Goal: Transaction & Acquisition: Book appointment/travel/reservation

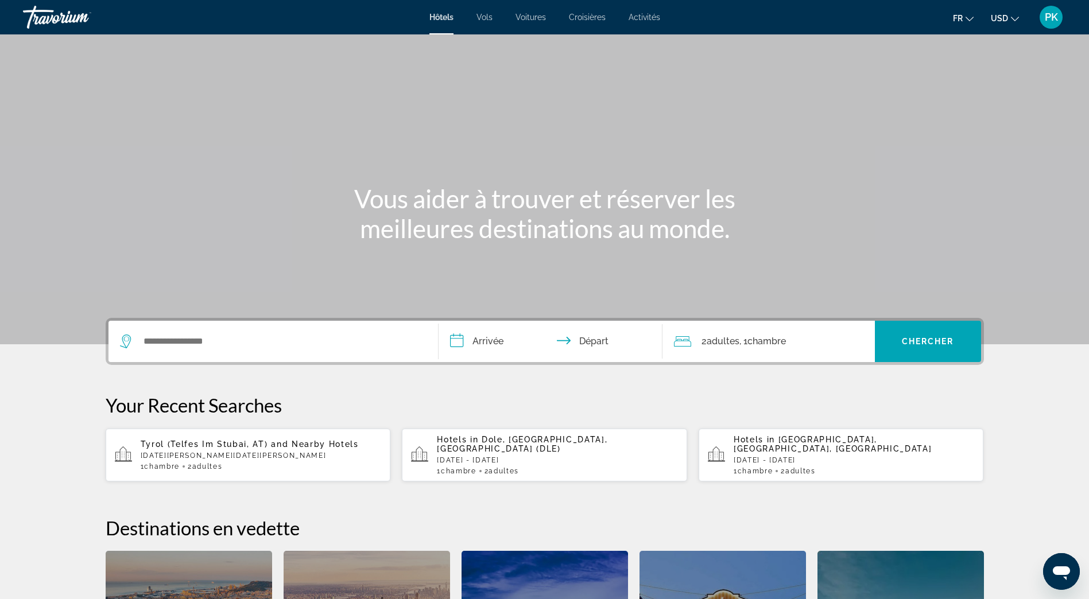
click at [1010, 19] on button "USD USD ($) MXN (Mex$) CAD (Can$) GBP (£) EUR (€) AUD (A$) NZD (NZ$) CNY (CN¥)" at bounding box center [1005, 18] width 28 height 17
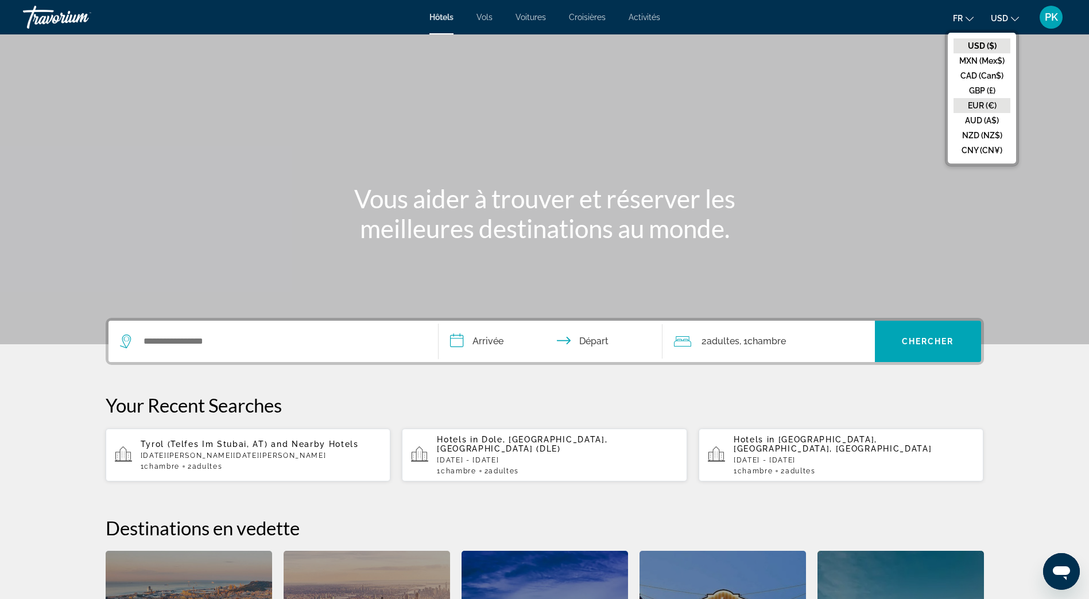
click at [986, 106] on button "EUR (€)" at bounding box center [981, 105] width 57 height 15
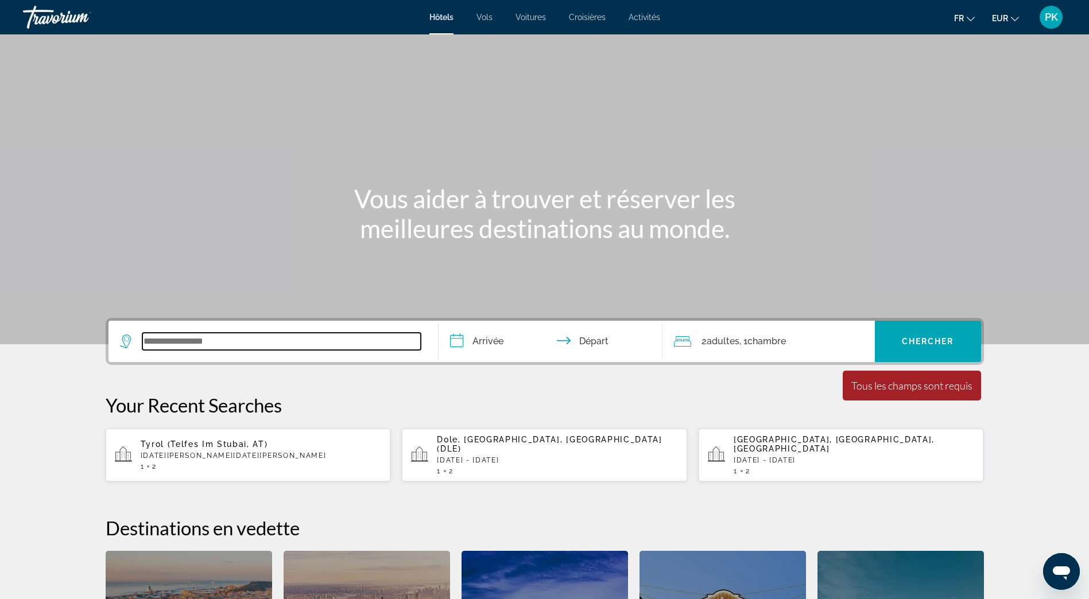
click at [208, 343] on input "Search widget" at bounding box center [281, 341] width 278 height 17
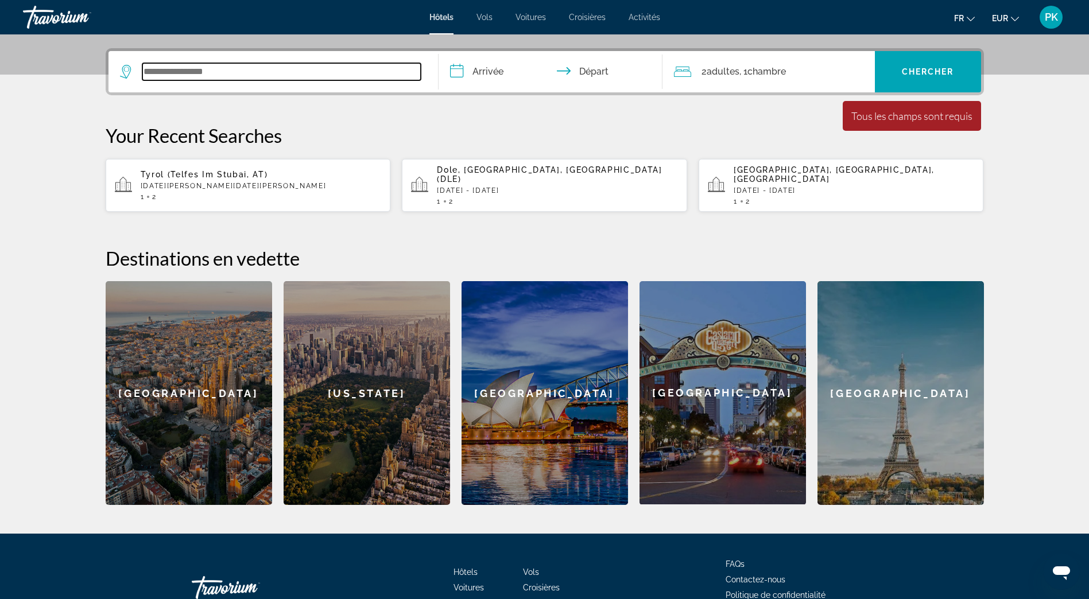
scroll to position [281, 0]
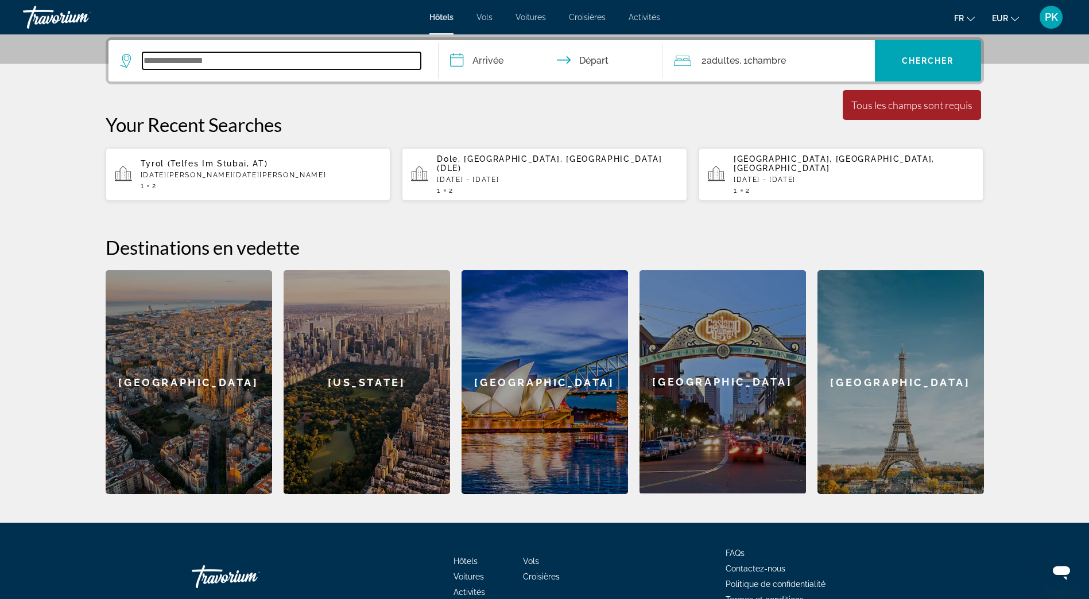
click at [159, 64] on input "Search widget" at bounding box center [281, 60] width 278 height 17
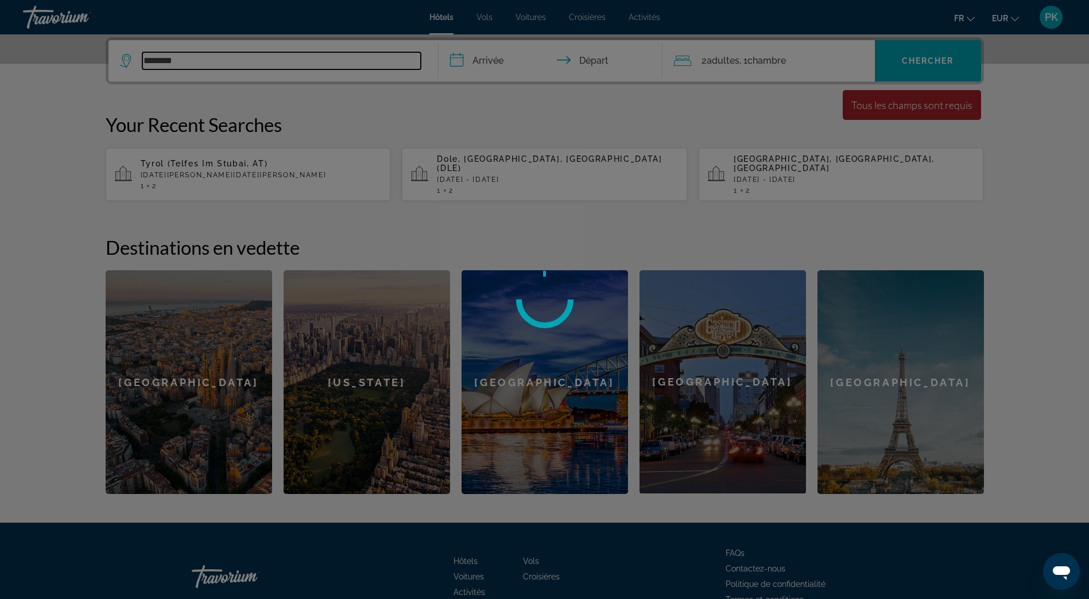
type input "*********"
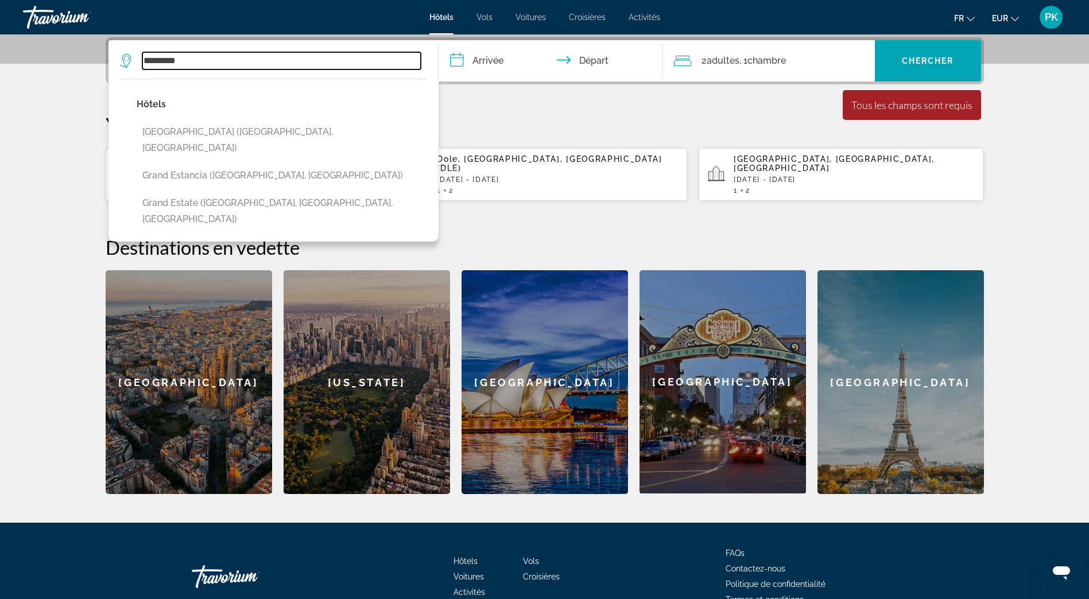
drag, startPoint x: 203, startPoint y: 54, endPoint x: 137, endPoint y: 47, distance: 66.4
click at [137, 47] on div "********* [GEOGRAPHIC_DATA] ([GEOGRAPHIC_DATA], [GEOGRAPHIC_DATA]) [GEOGRAPHIC_…" at bounding box center [273, 60] width 307 height 41
click at [159, 59] on input "Search widget" at bounding box center [281, 60] width 278 height 17
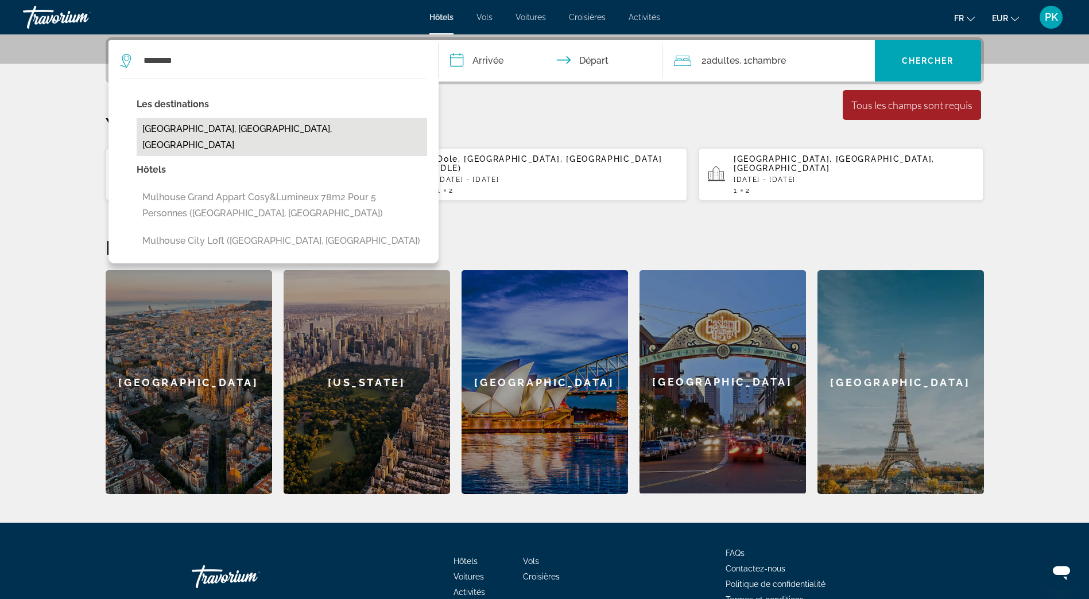
click at [204, 133] on button "[GEOGRAPHIC_DATA], [GEOGRAPHIC_DATA], [GEOGRAPHIC_DATA]" at bounding box center [282, 137] width 290 height 38
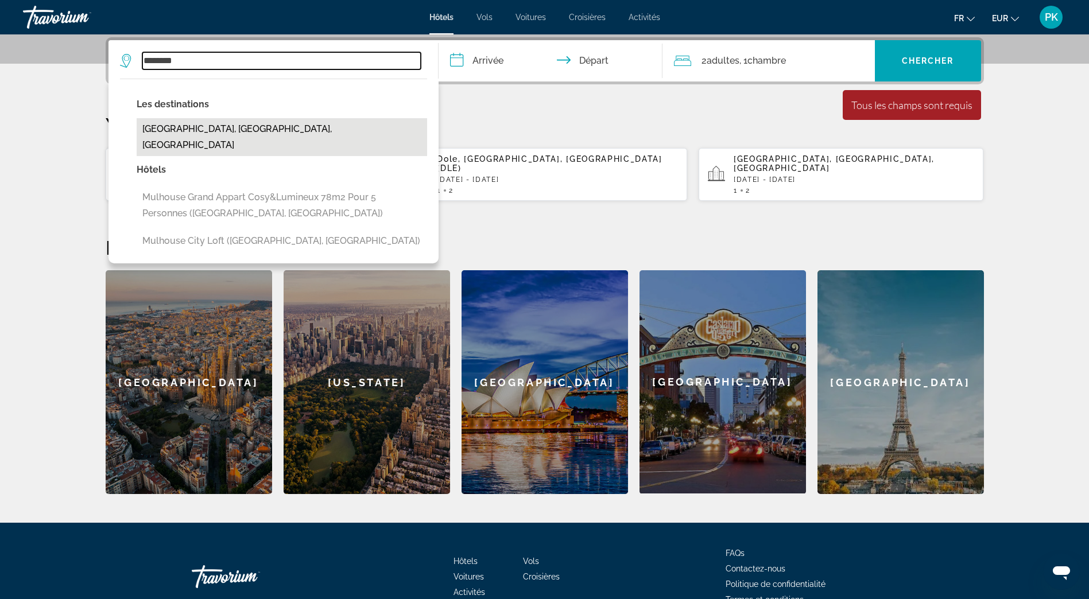
type input "**********"
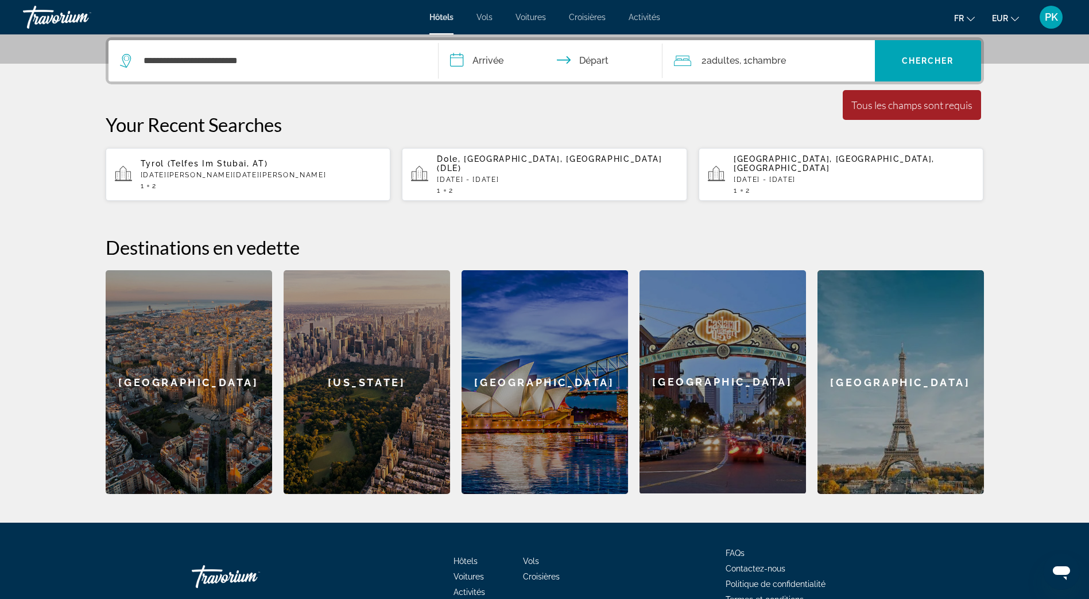
click at [484, 56] on input "**********" at bounding box center [553, 62] width 228 height 45
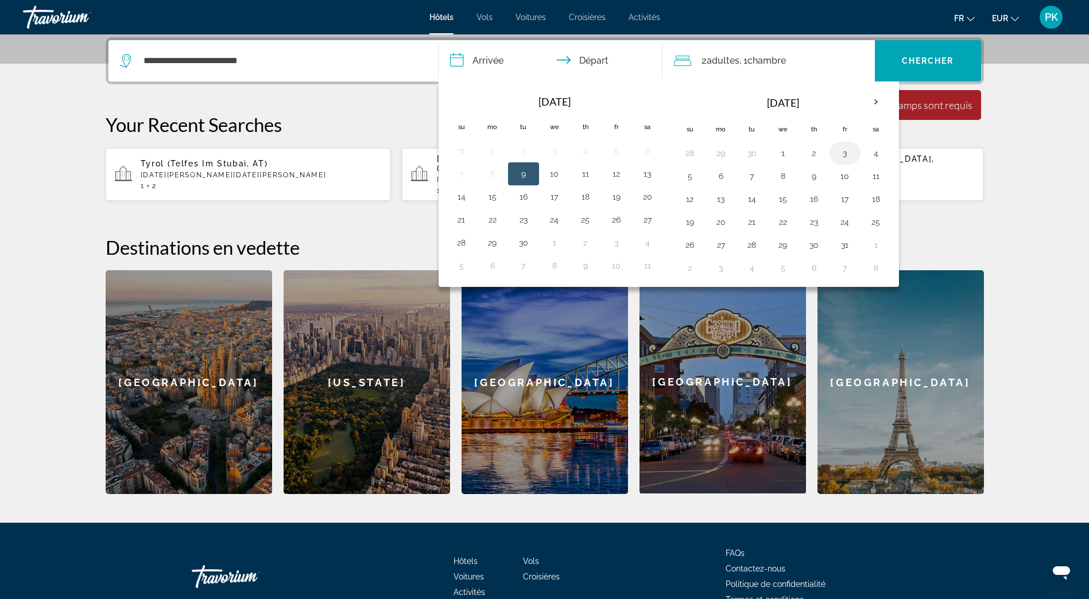
click at [842, 157] on button "3" at bounding box center [845, 153] width 18 height 16
click at [879, 157] on button "4" at bounding box center [876, 153] width 18 height 16
type input "**********"
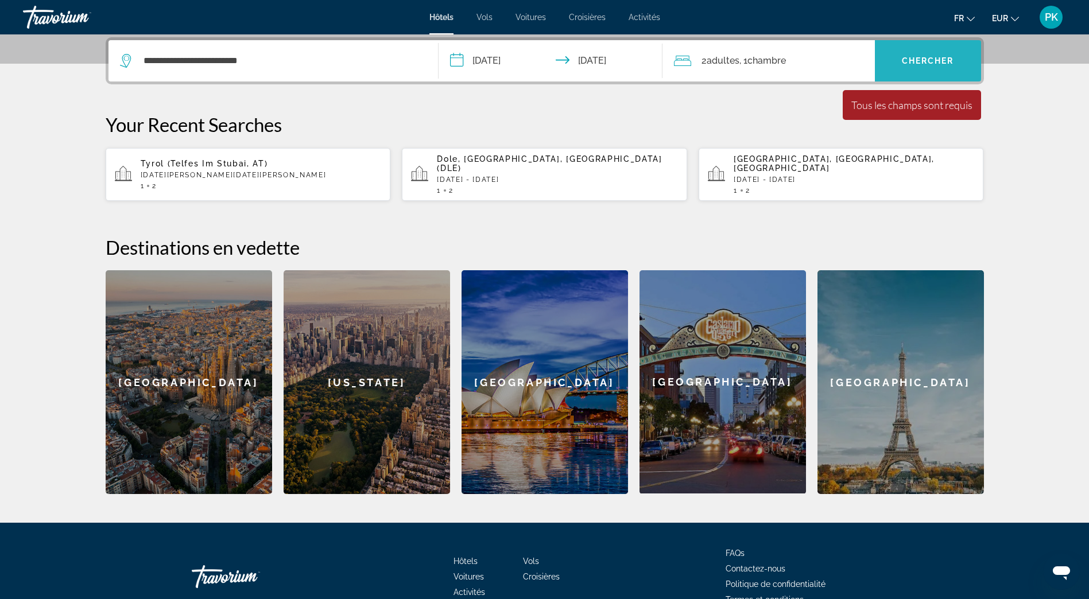
click at [927, 67] on span "Search widget" at bounding box center [928, 61] width 106 height 28
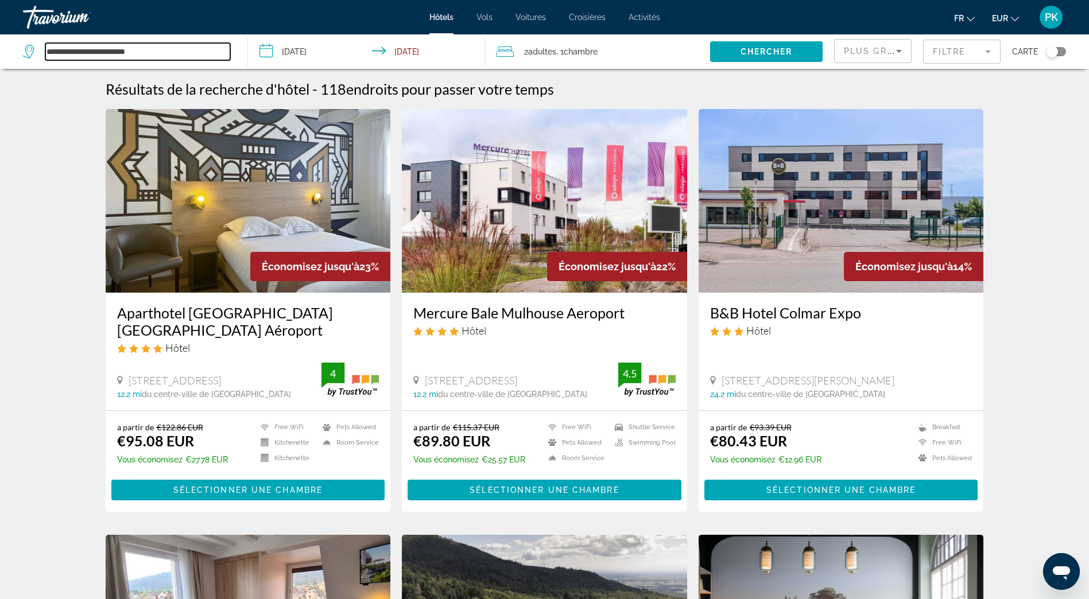
drag, startPoint x: 162, startPoint y: 51, endPoint x: 34, endPoint y: 43, distance: 127.6
click at [34, 43] on div "**********" at bounding box center [126, 51] width 207 height 17
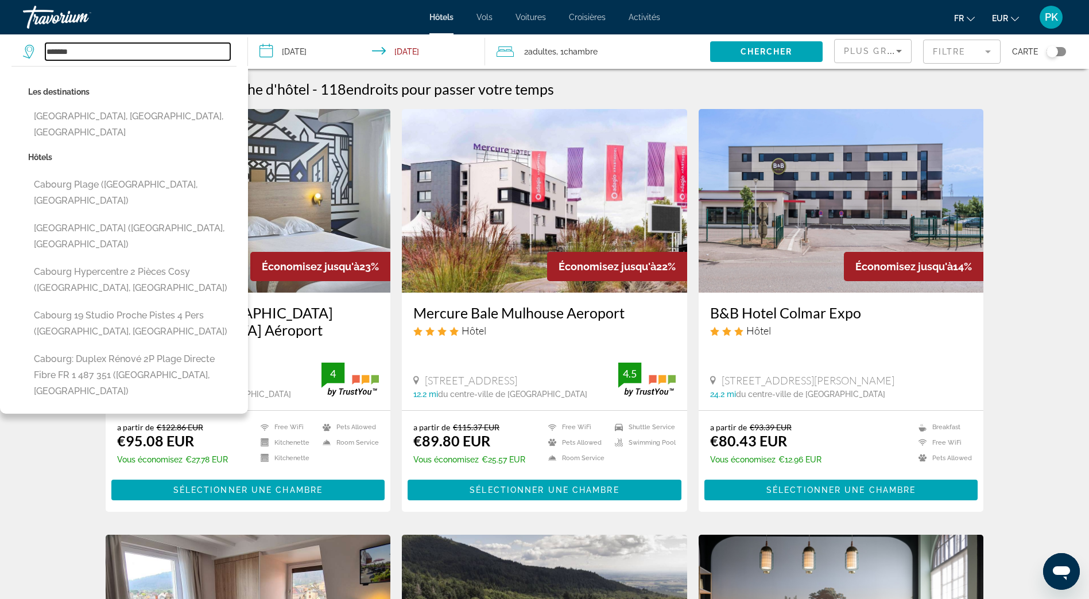
drag, startPoint x: 96, startPoint y: 52, endPoint x: 36, endPoint y: 37, distance: 61.5
click at [36, 37] on div "******* Les destinations [GEOGRAPHIC_DATA], [GEOGRAPHIC_DATA], [GEOGRAPHIC_DATA…" at bounding box center [129, 51] width 213 height 34
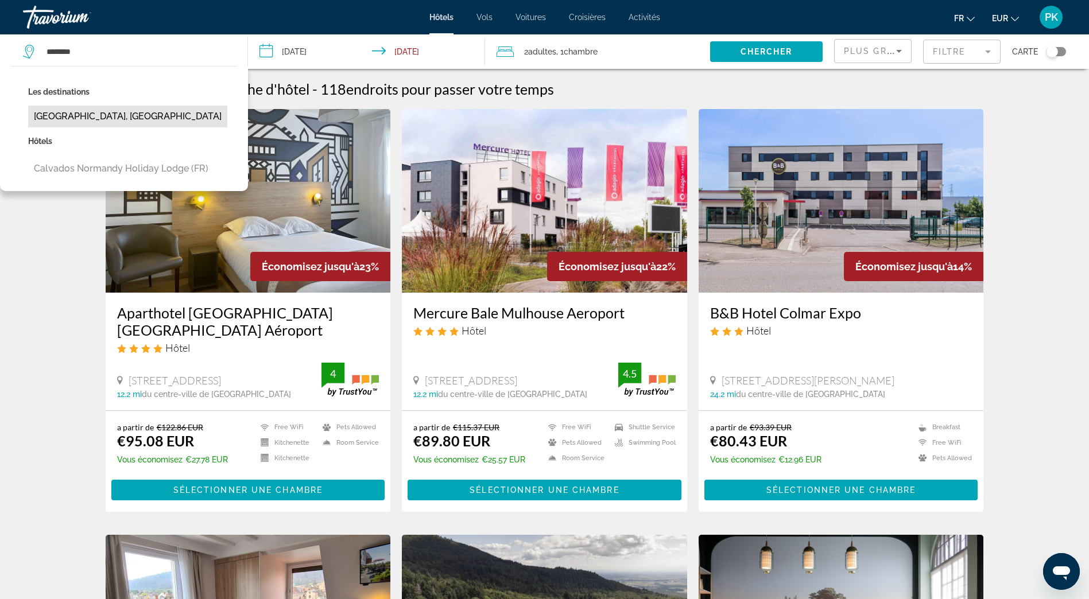
click at [98, 116] on button "[GEOGRAPHIC_DATA], [GEOGRAPHIC_DATA]" at bounding box center [127, 117] width 199 height 22
type input "**********"
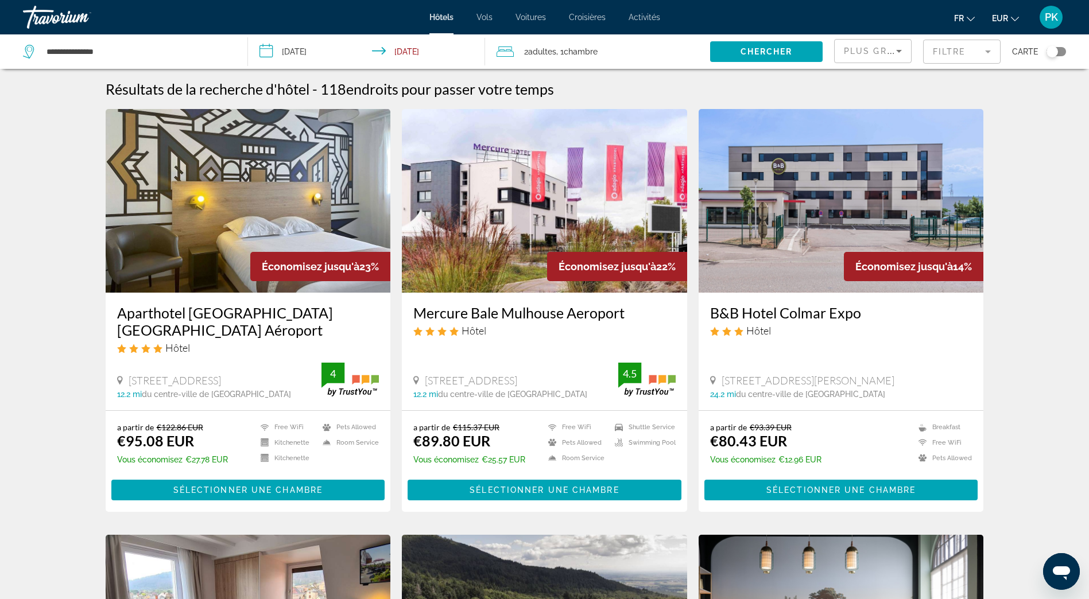
click at [269, 51] on input "**********" at bounding box center [368, 53] width 241 height 38
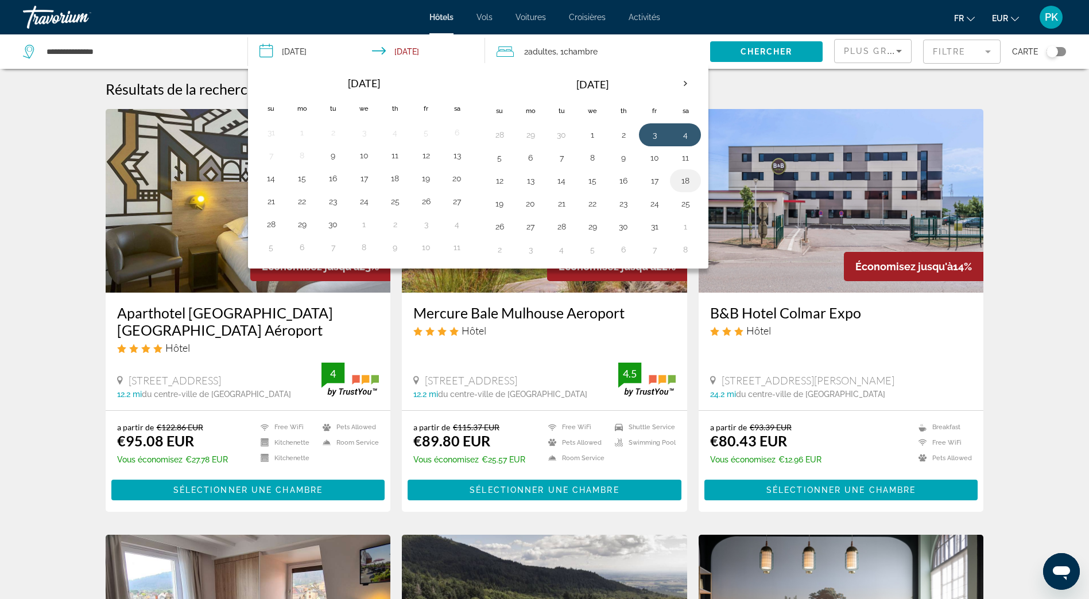
click at [683, 181] on button "18" at bounding box center [685, 181] width 18 height 16
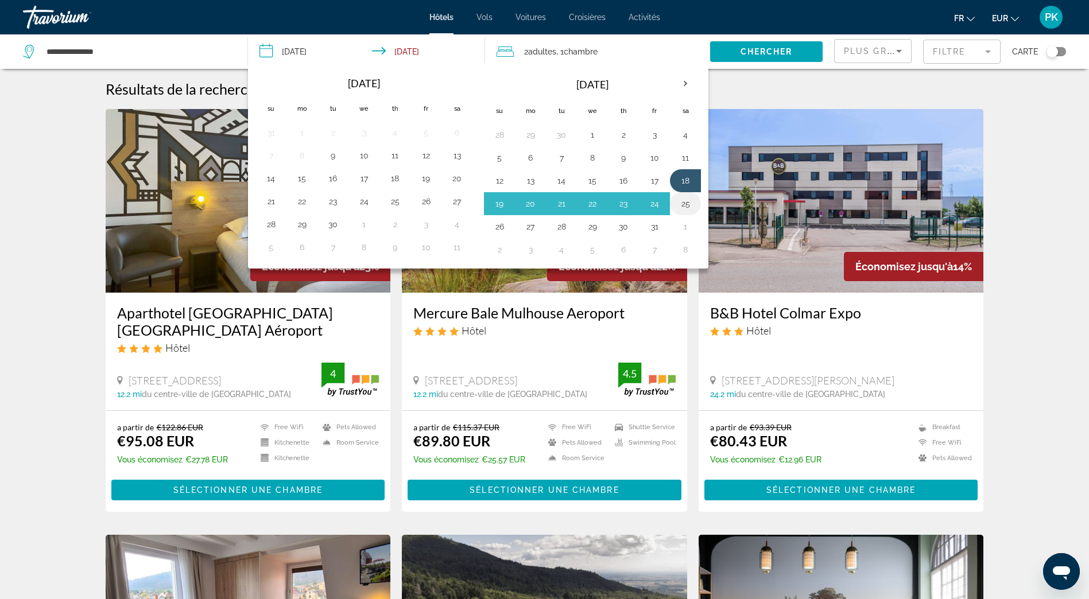
click at [684, 203] on button "25" at bounding box center [685, 204] width 18 height 16
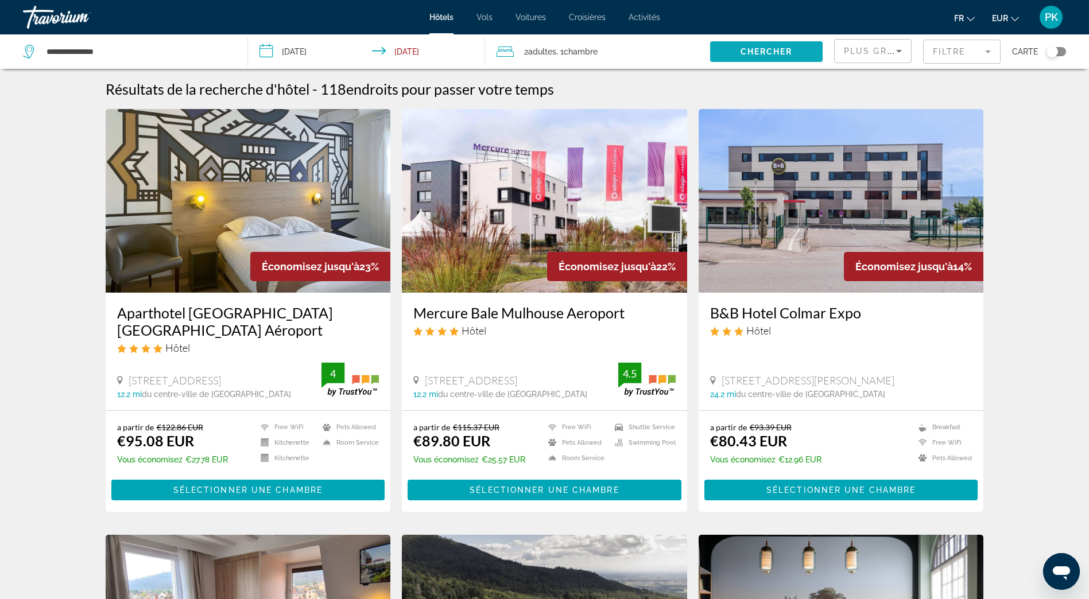
click at [766, 51] on span "Chercher" at bounding box center [766, 51] width 52 height 9
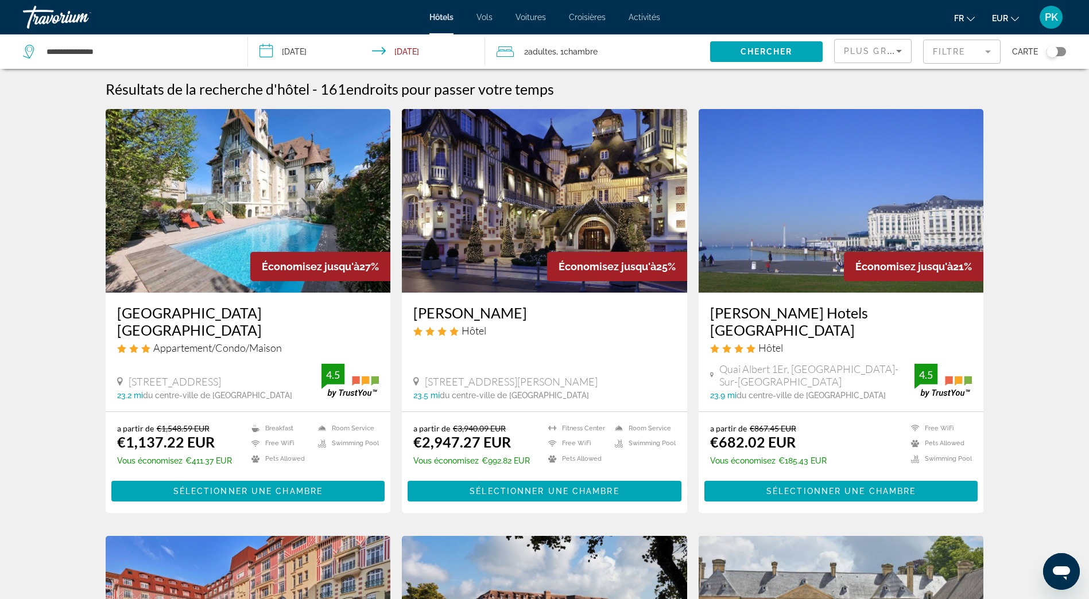
click at [266, 53] on input "**********" at bounding box center [368, 53] width 241 height 38
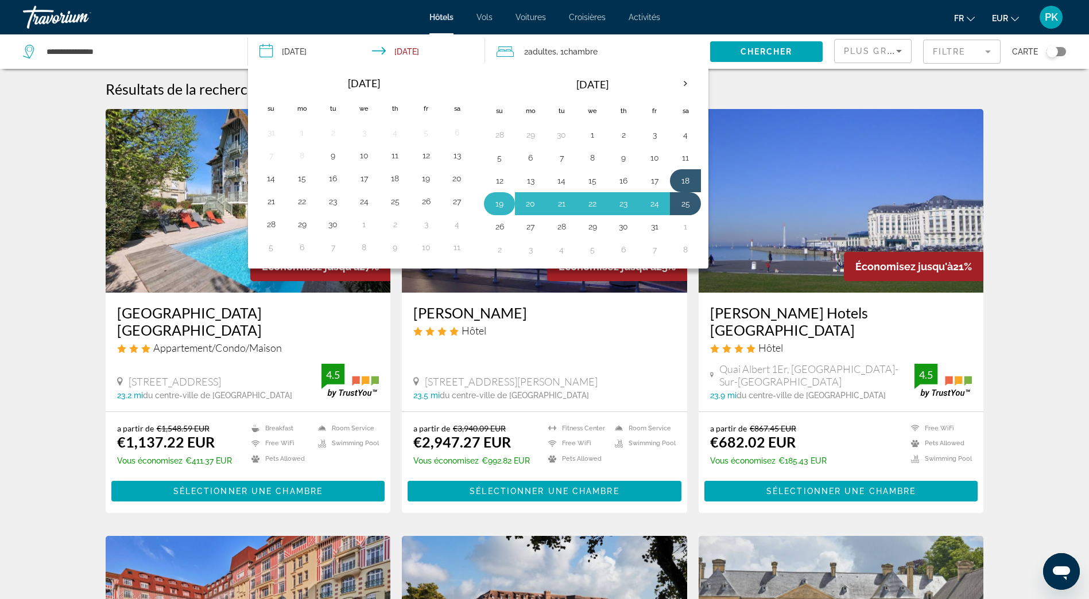
click at [494, 202] on button "19" at bounding box center [499, 204] width 18 height 16
click at [592, 206] on button "22" at bounding box center [592, 204] width 18 height 16
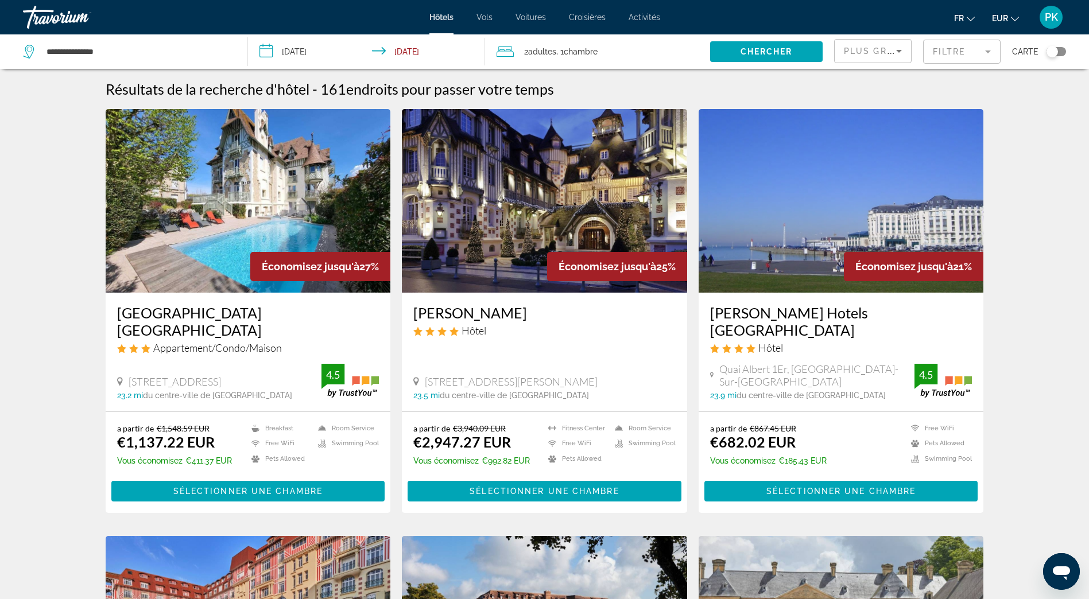
click at [267, 54] on input "**********" at bounding box center [368, 53] width 241 height 38
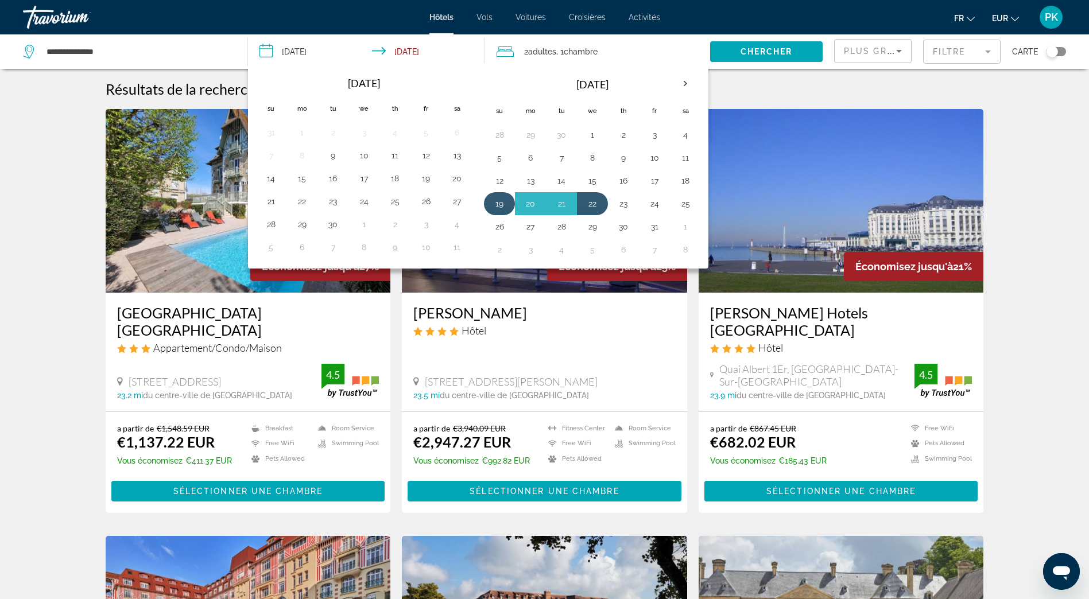
click at [498, 202] on button "19" at bounding box center [499, 204] width 18 height 16
click at [563, 207] on button "21" at bounding box center [561, 204] width 18 height 16
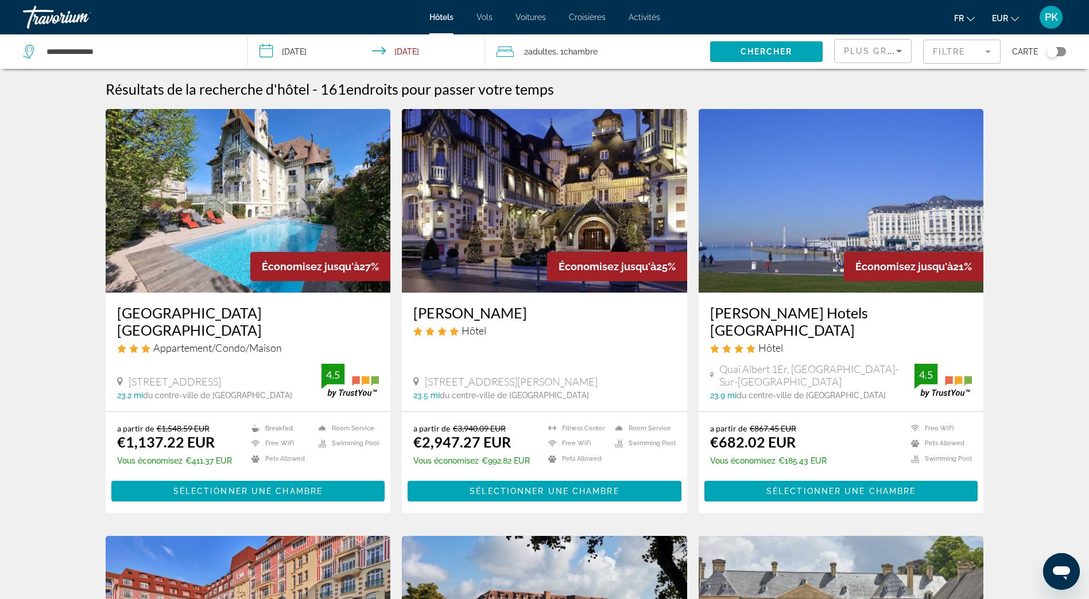
click at [269, 53] on input "**********" at bounding box center [368, 53] width 241 height 38
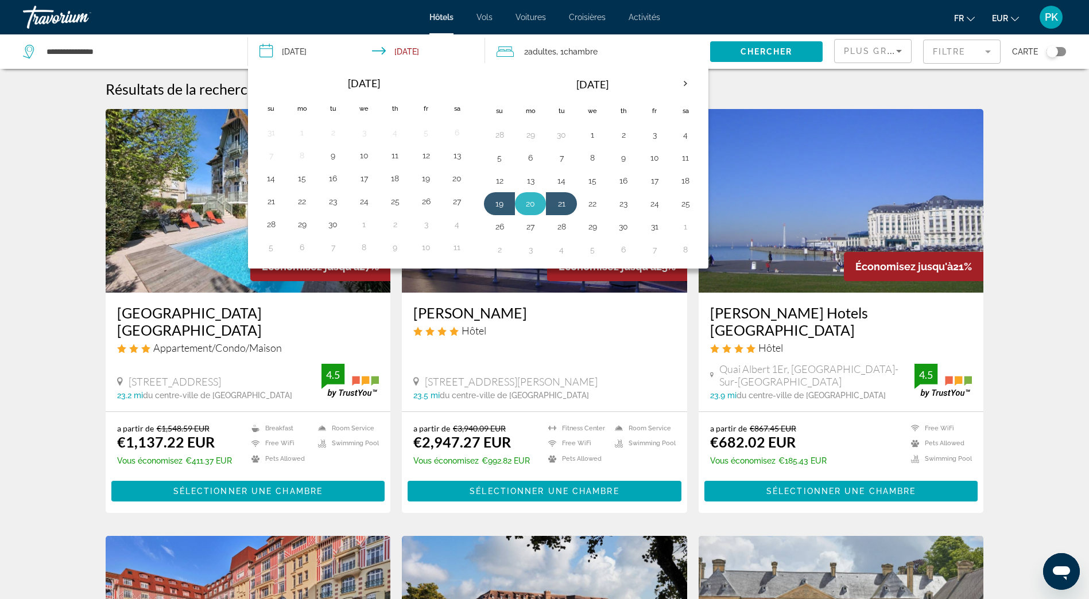
click at [530, 201] on button "20" at bounding box center [530, 204] width 18 height 16
click at [566, 205] on button "21" at bounding box center [561, 204] width 18 height 16
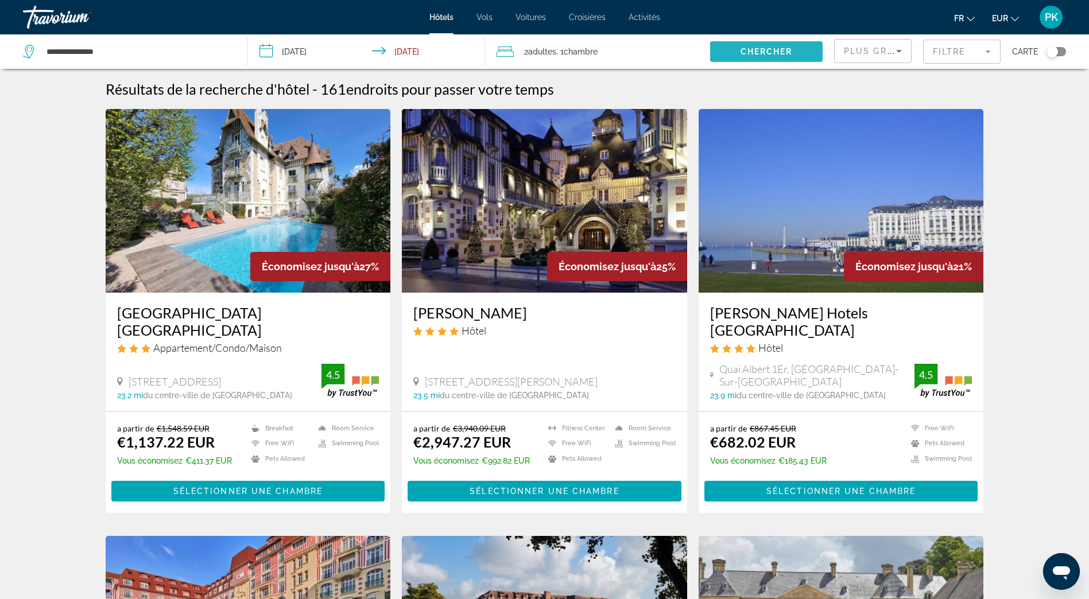
click at [750, 49] on span "Chercher" at bounding box center [766, 51] width 52 height 9
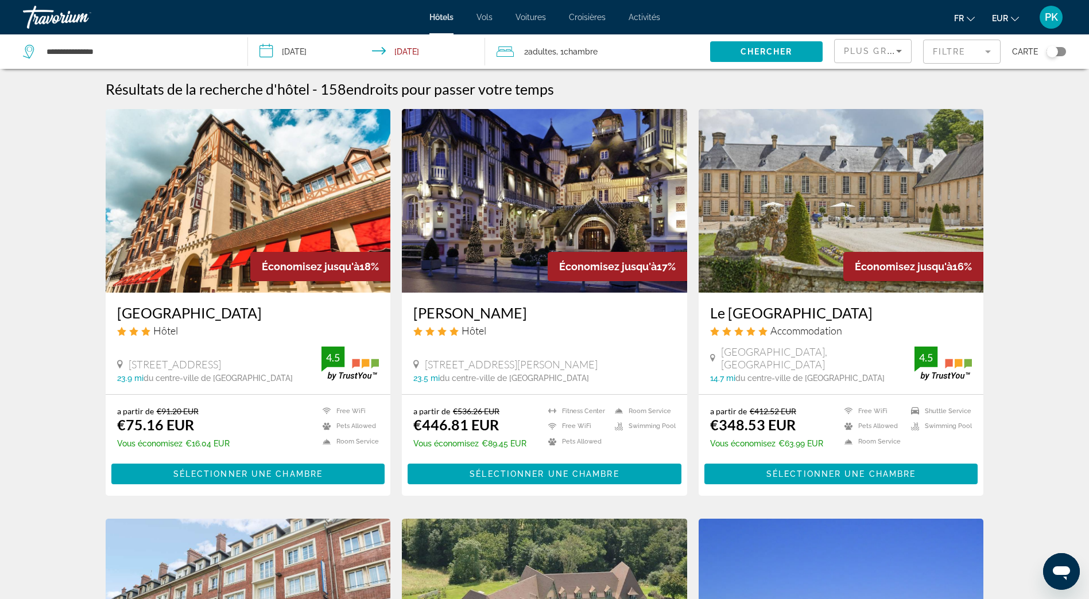
click at [946, 52] on mat-form-field "Filtre" at bounding box center [961, 52] width 77 height 24
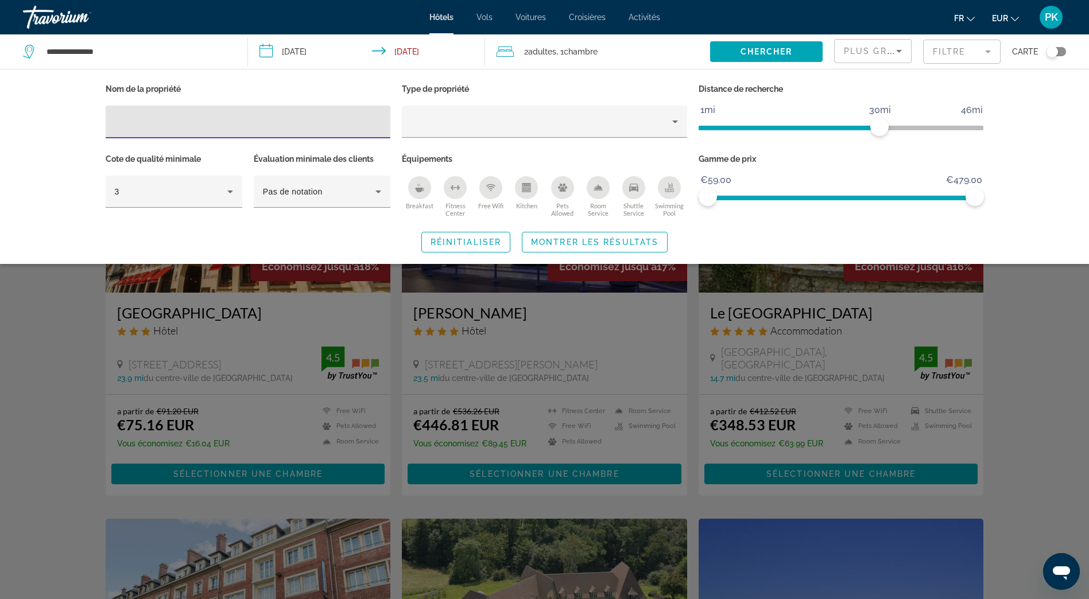
click at [418, 195] on div "Breakfast" at bounding box center [419, 187] width 23 height 23
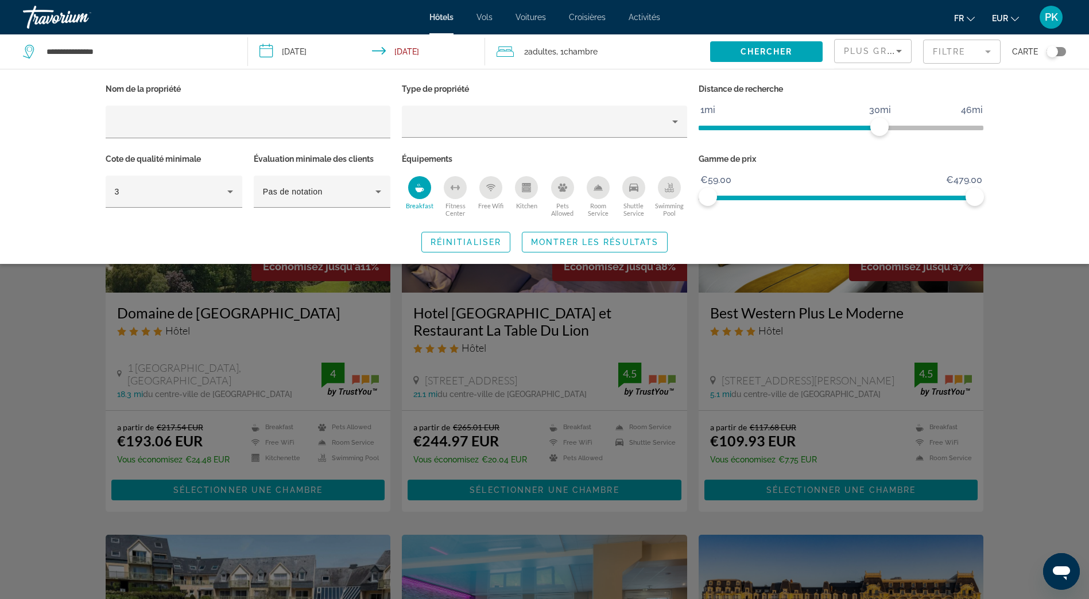
click at [598, 192] on div "Room Service" at bounding box center [598, 187] width 23 height 23
click at [577, 245] on span "Montrer les résultats" at bounding box center [594, 242] width 127 height 9
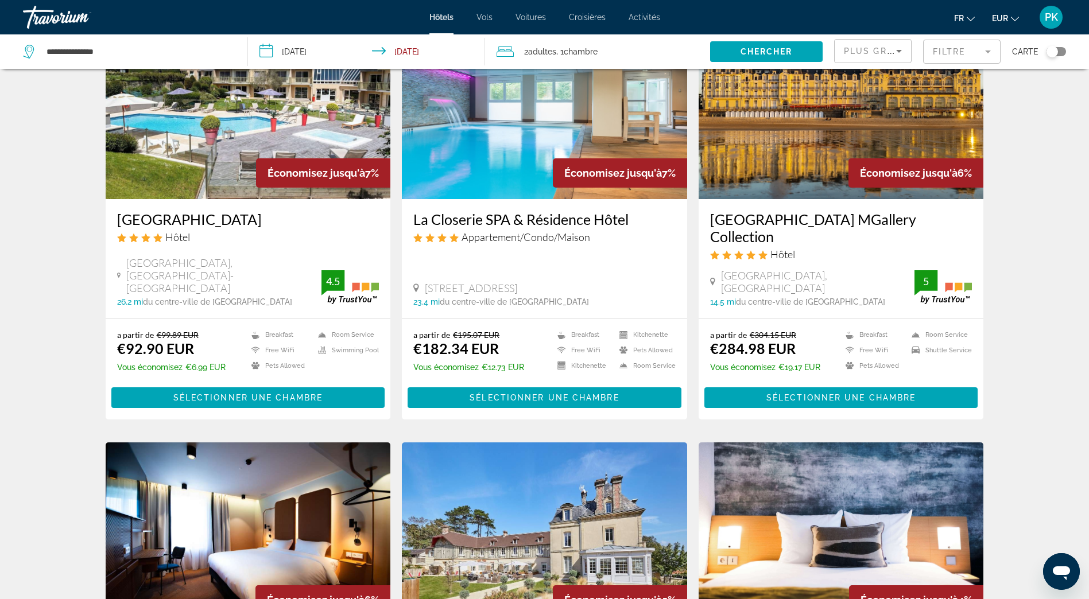
scroll to position [517, 0]
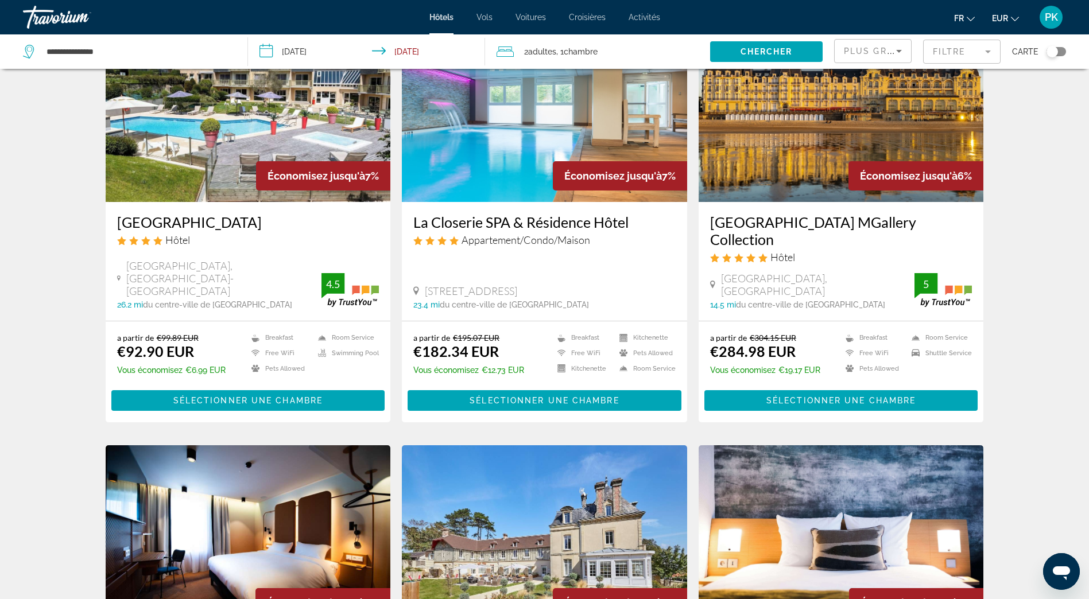
click at [902, 51] on icon "Sort by" at bounding box center [899, 51] width 14 height 14
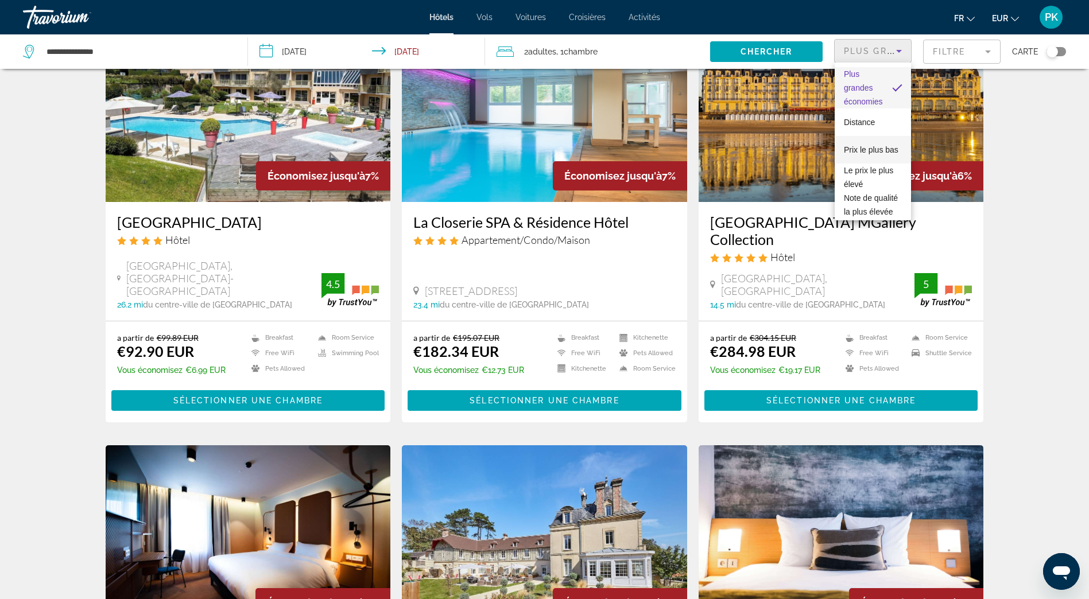
click at [865, 149] on span "Prix le plus bas" at bounding box center [871, 150] width 55 height 14
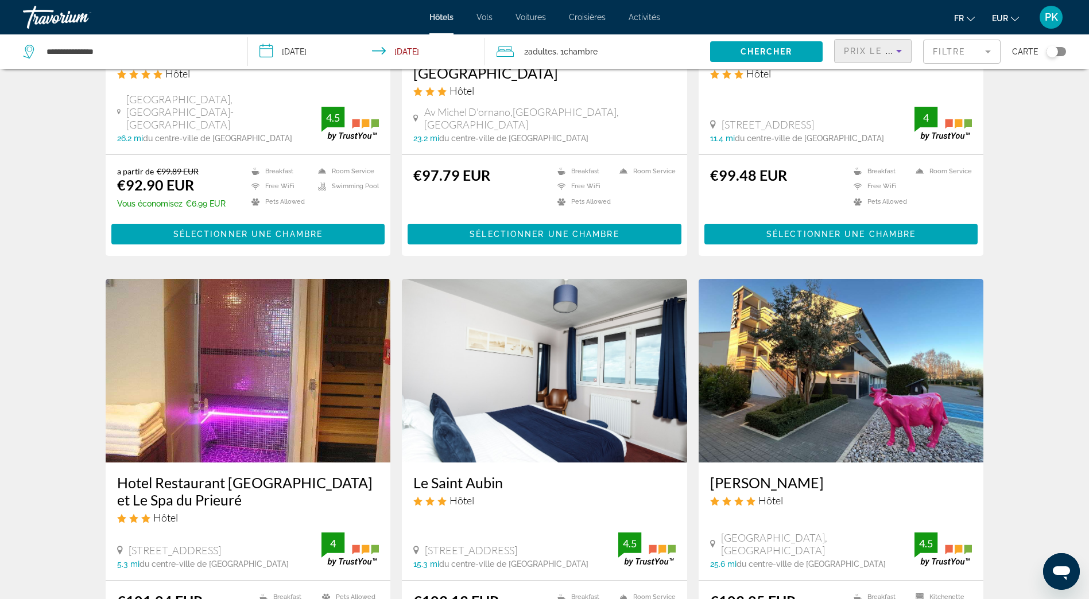
scroll to position [57, 0]
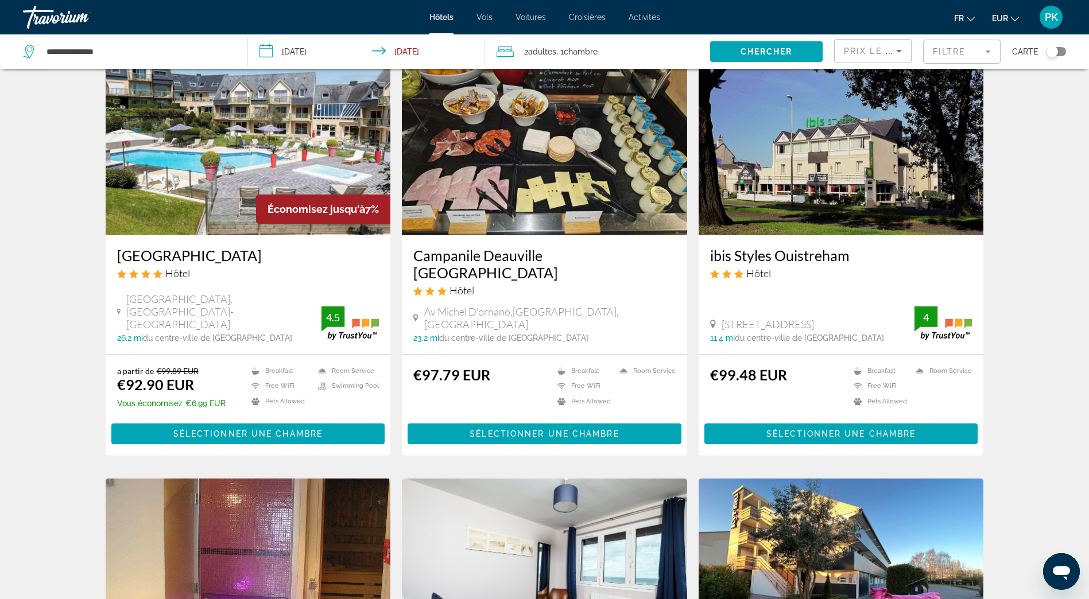
click at [270, 52] on input "**********" at bounding box center [368, 53] width 241 height 38
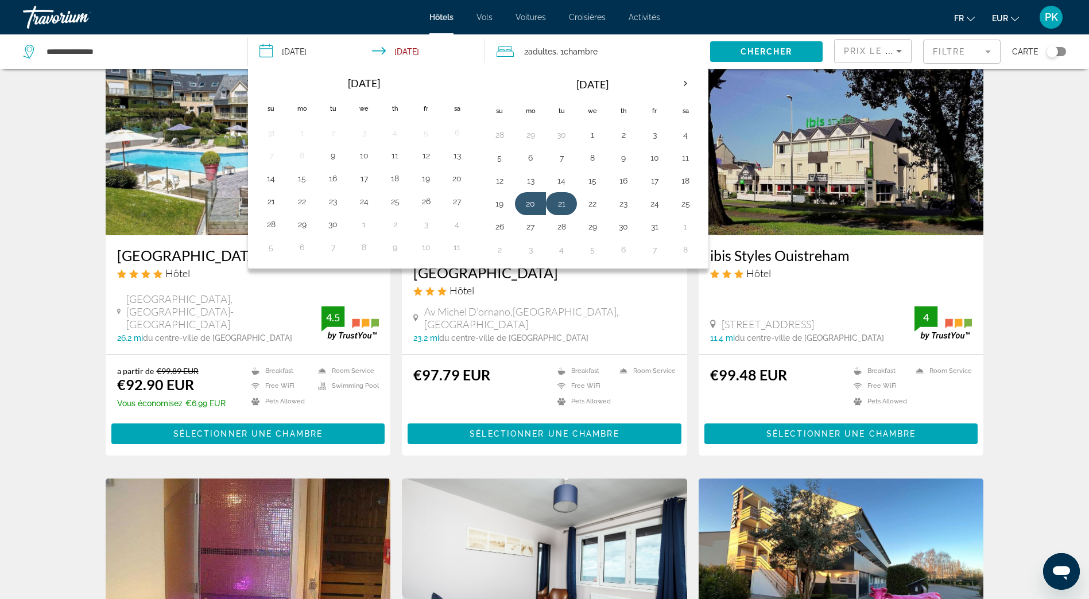
click at [559, 204] on button "21" at bounding box center [561, 204] width 18 height 16
click at [589, 204] on button "22" at bounding box center [592, 204] width 18 height 16
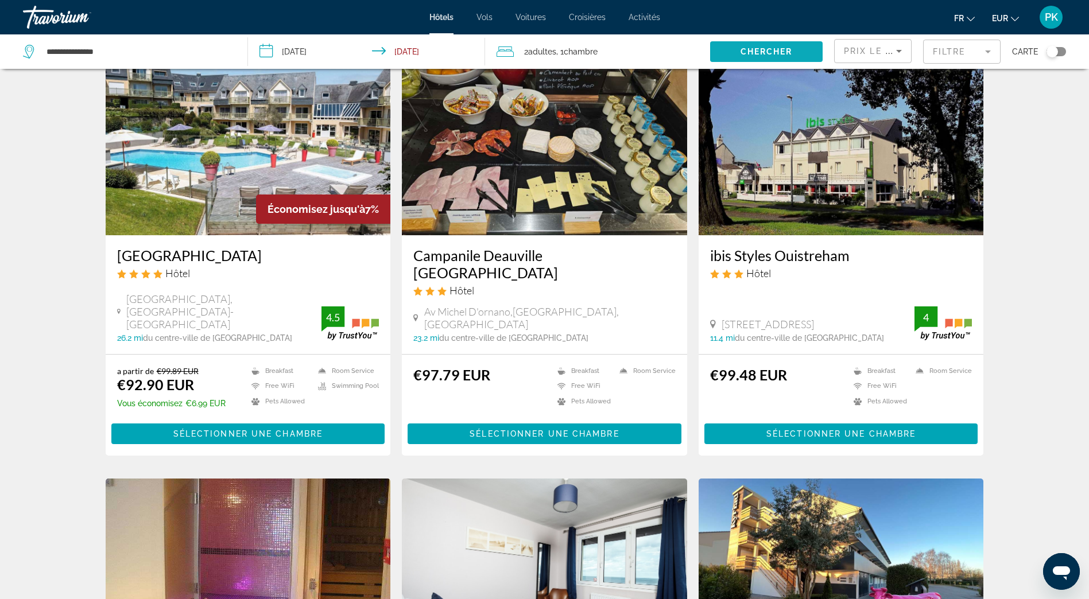
click at [762, 52] on span "Chercher" at bounding box center [766, 51] width 52 height 9
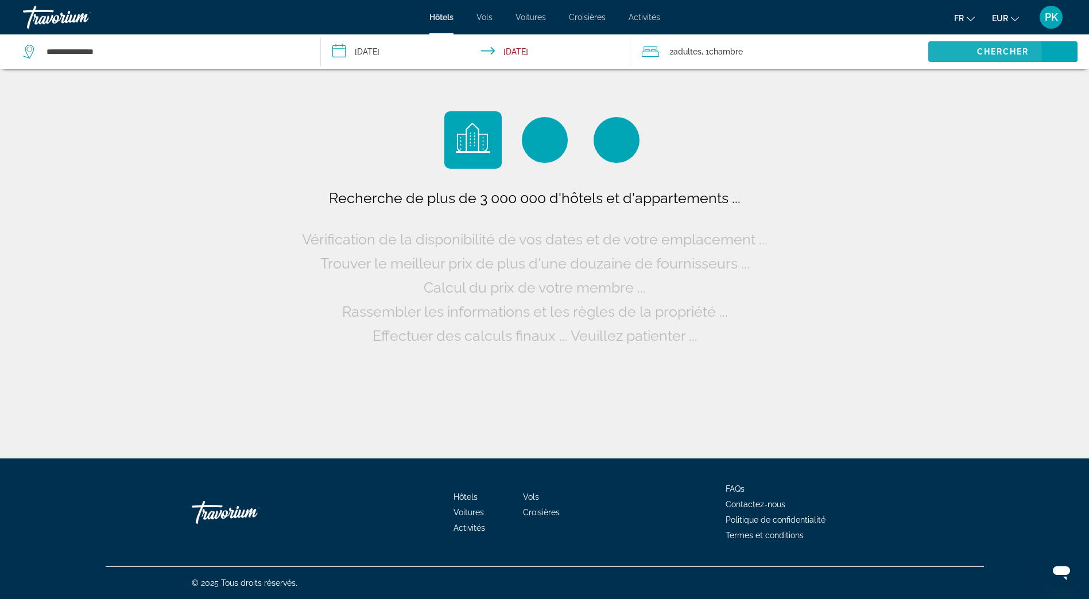
scroll to position [0, 0]
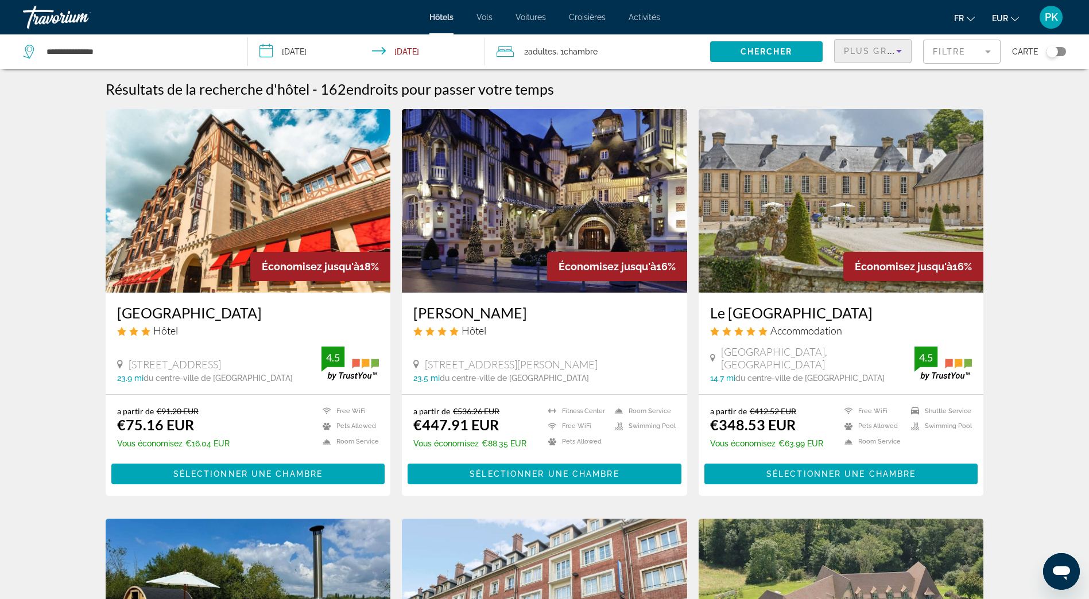
click at [904, 49] on icon "Sort by" at bounding box center [899, 51] width 14 height 14
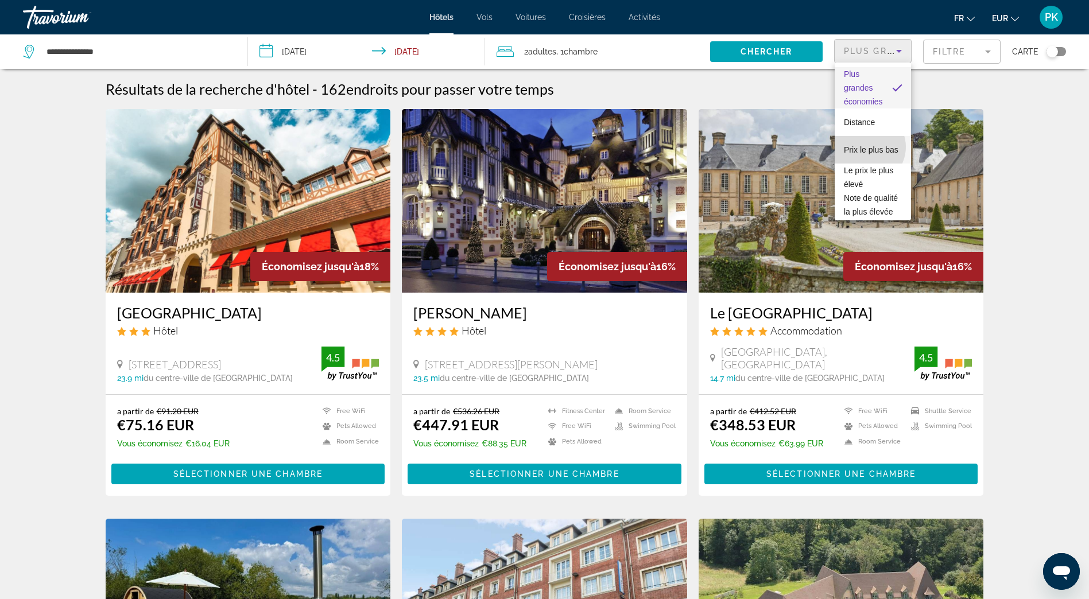
click at [866, 147] on span "Prix le plus bas" at bounding box center [871, 149] width 55 height 9
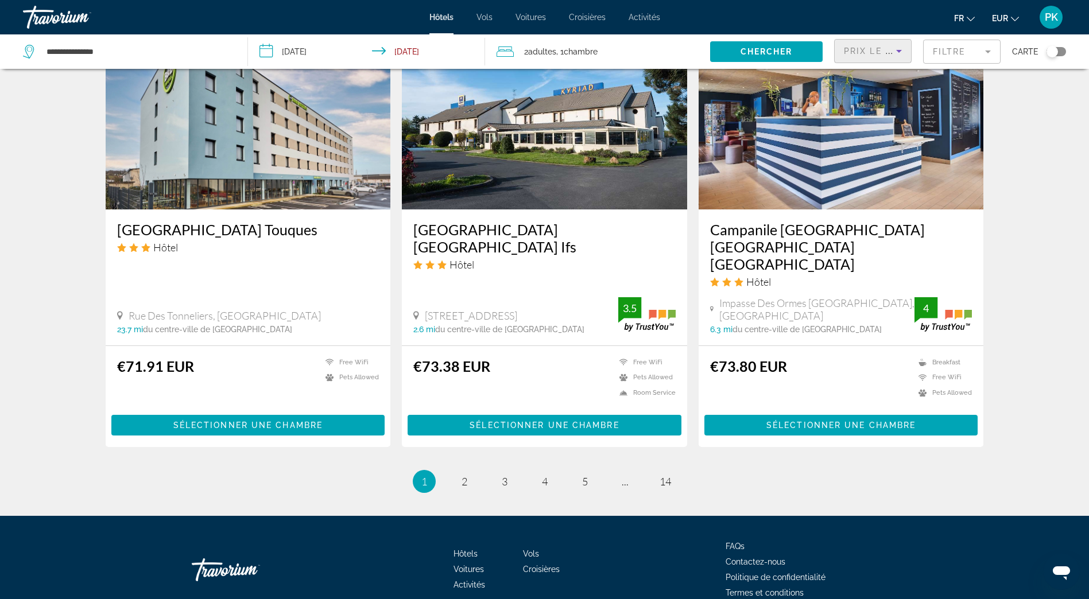
scroll to position [1378, 0]
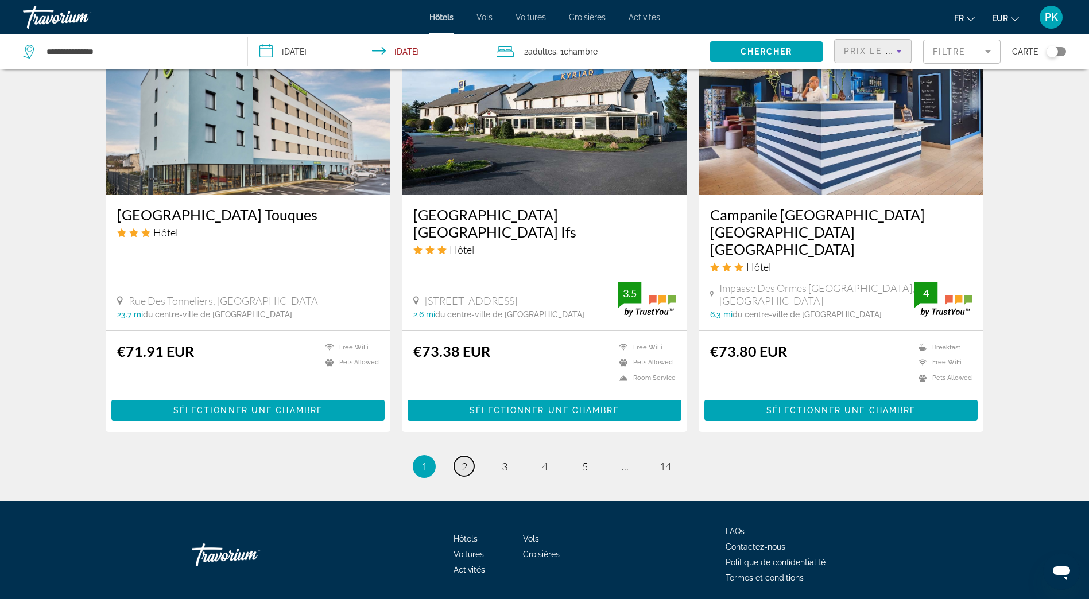
click at [461, 460] on span "2" at bounding box center [464, 466] width 6 height 13
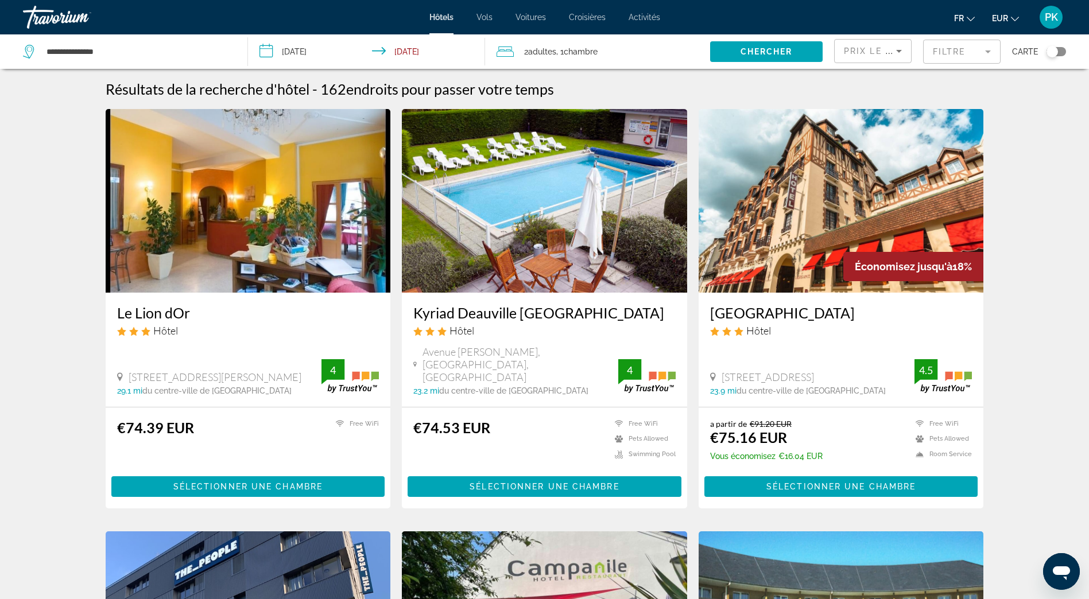
click at [966, 48] on mat-form-field "Filtre" at bounding box center [961, 52] width 77 height 24
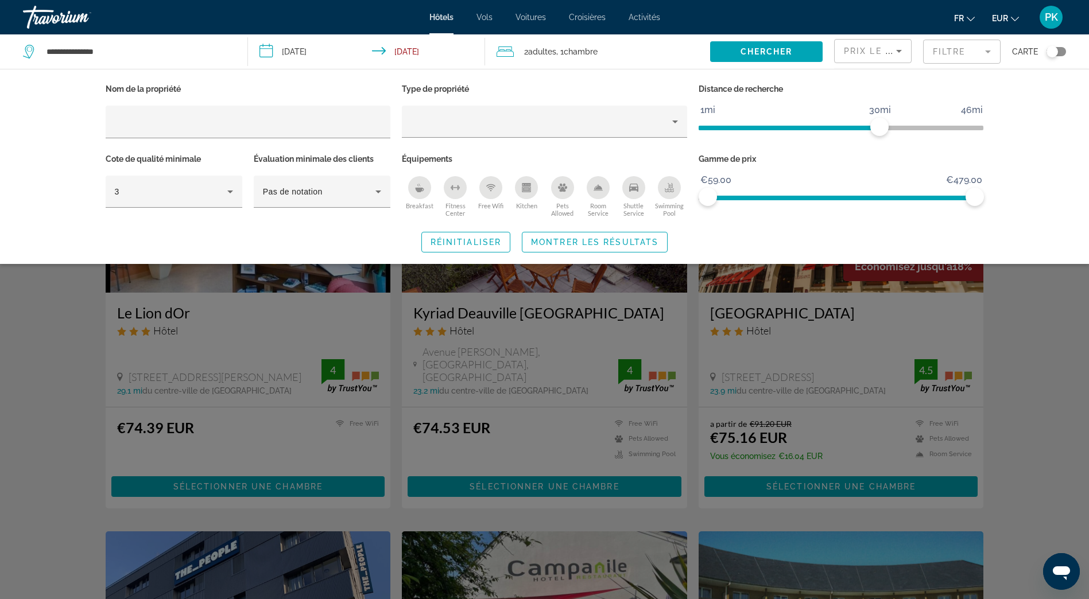
click at [419, 192] on div "Breakfast" at bounding box center [419, 187] width 23 height 23
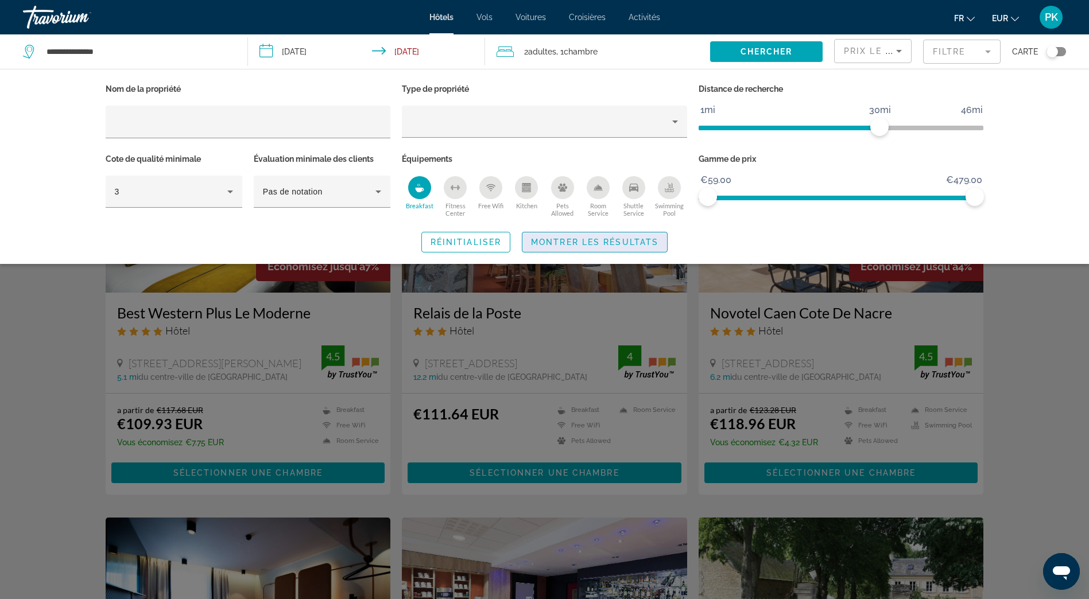
click at [580, 241] on span "Montrer les résultats" at bounding box center [594, 242] width 127 height 9
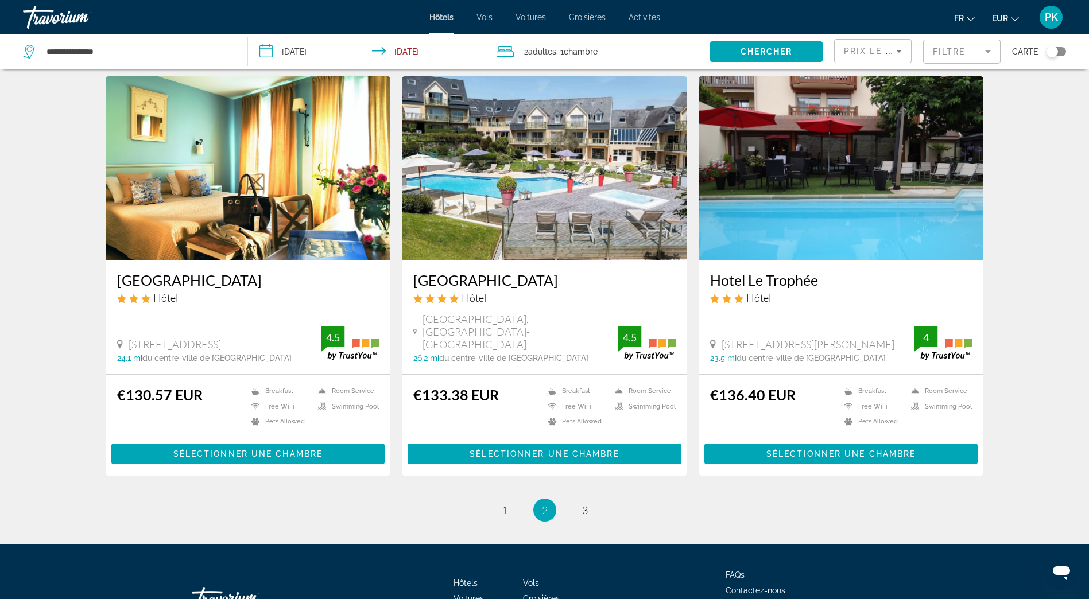
scroll to position [1367, 0]
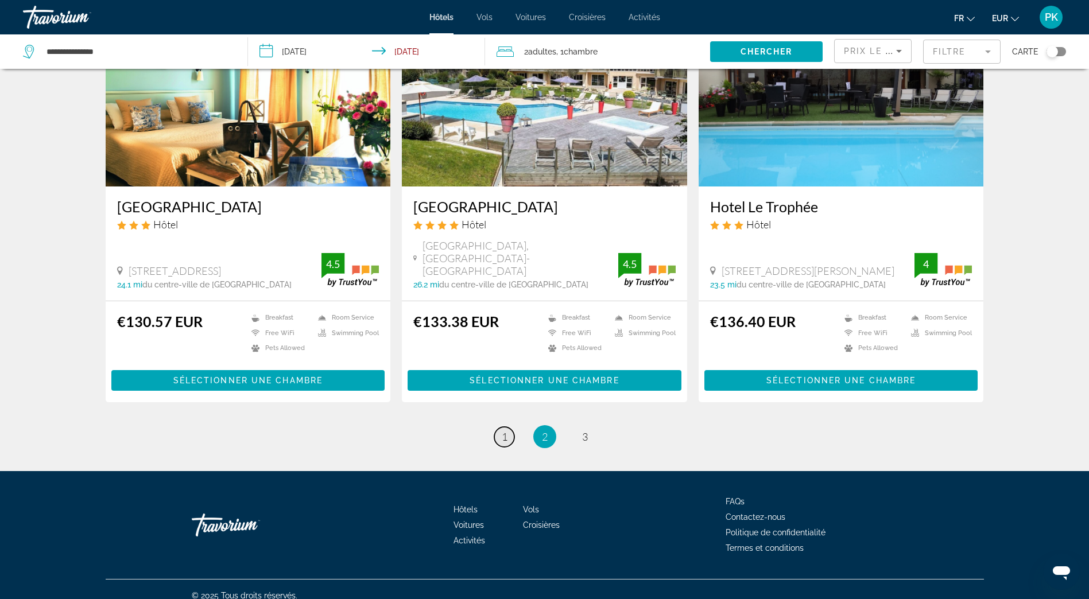
click at [502, 433] on link "page 1" at bounding box center [504, 437] width 20 height 20
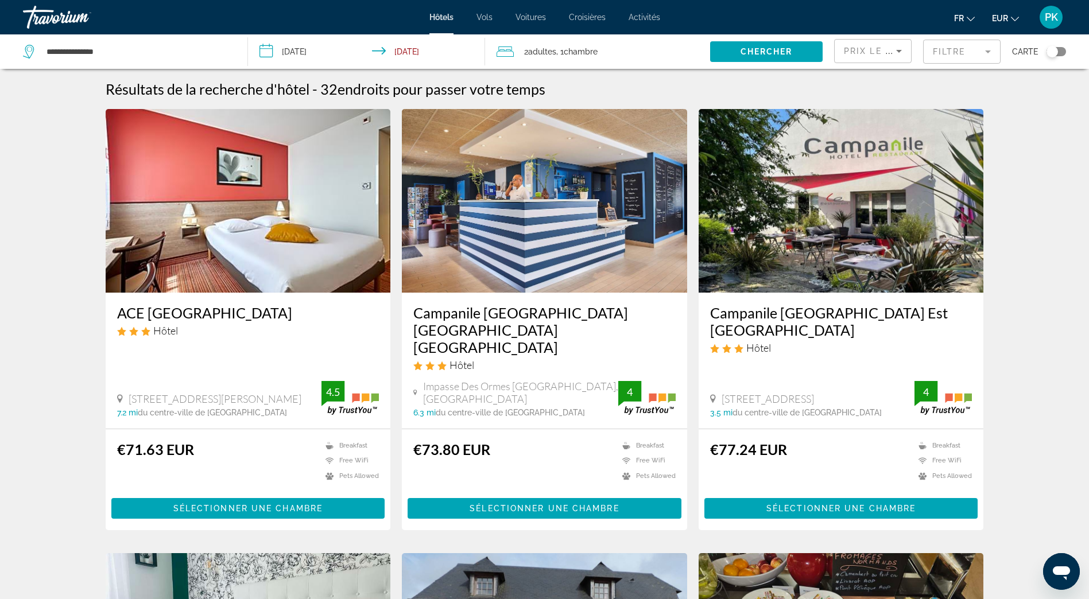
click at [944, 52] on mat-form-field "Filtre" at bounding box center [961, 52] width 77 height 24
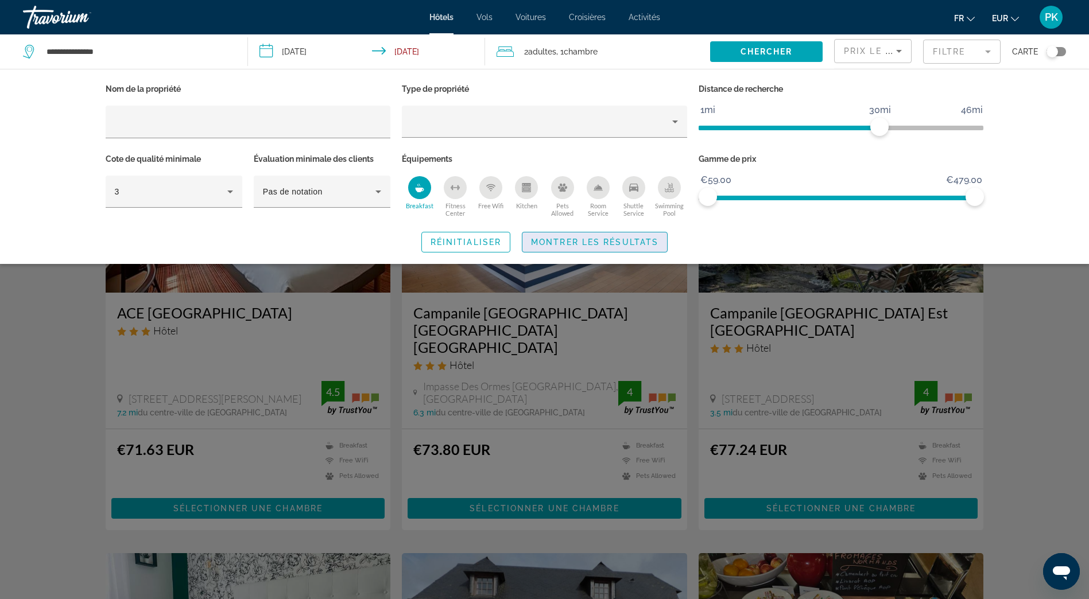
click at [637, 240] on span "Montrer les résultats" at bounding box center [594, 242] width 127 height 9
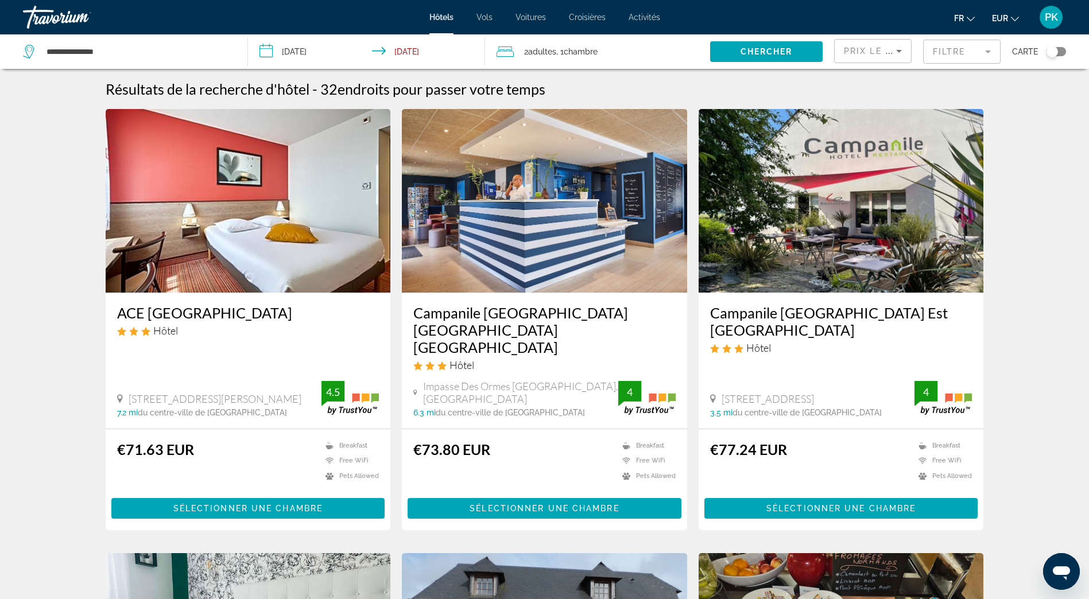
click at [954, 55] on mat-form-field "Filtre" at bounding box center [961, 52] width 77 height 24
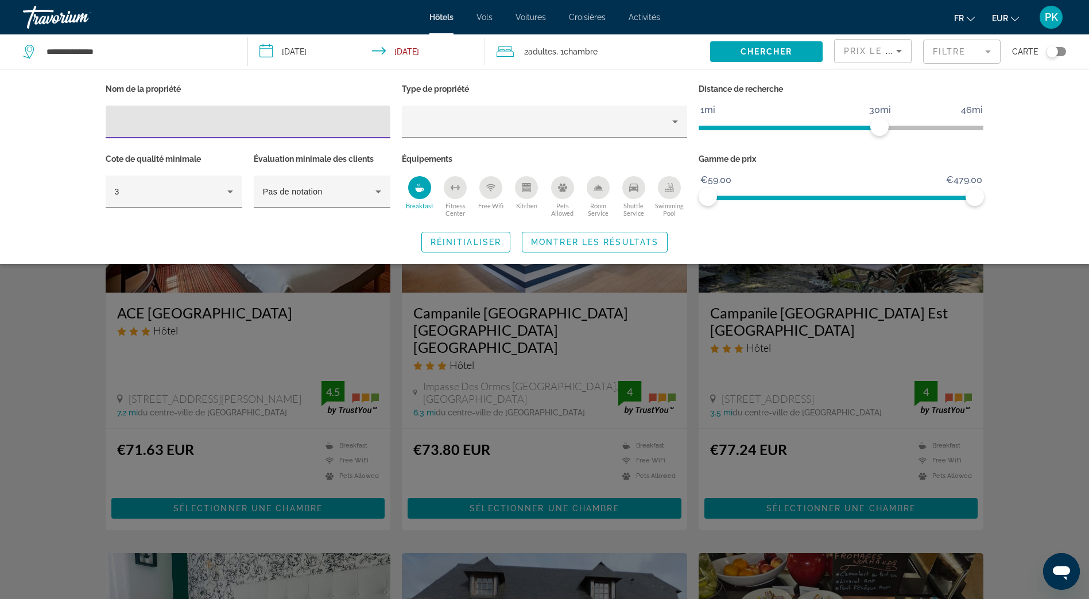
click at [603, 195] on div "Room Service" at bounding box center [598, 187] width 23 height 23
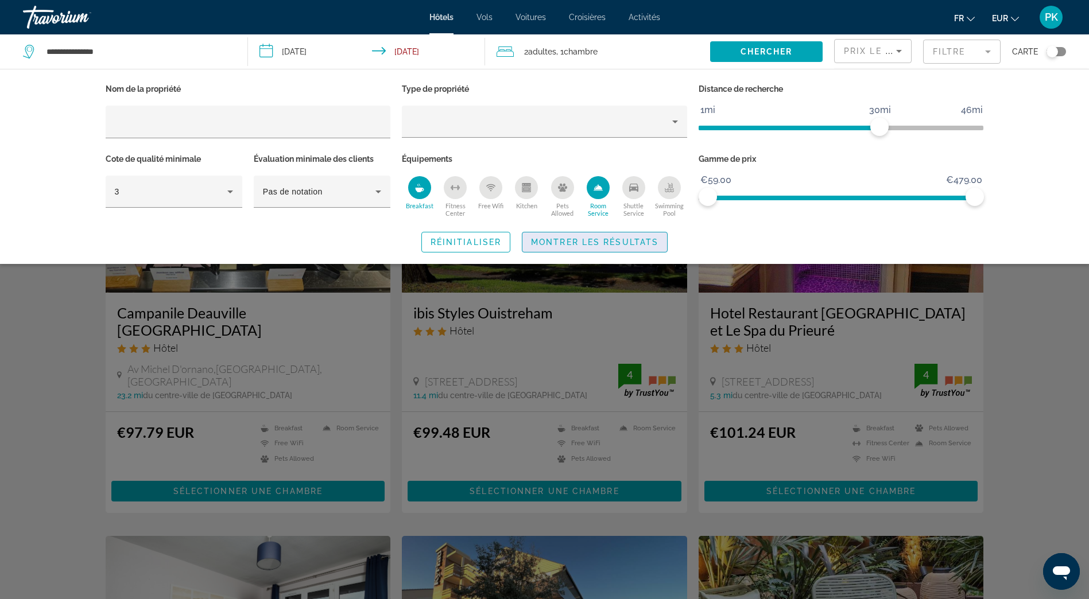
click at [611, 242] on span "Montrer les résultats" at bounding box center [594, 242] width 127 height 9
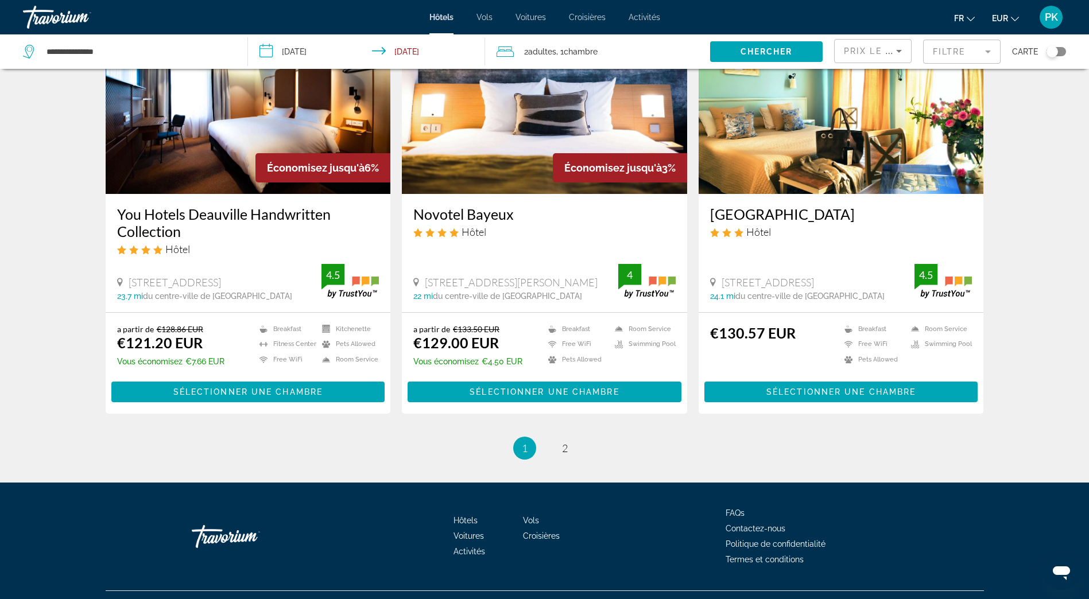
scroll to position [1367, 0]
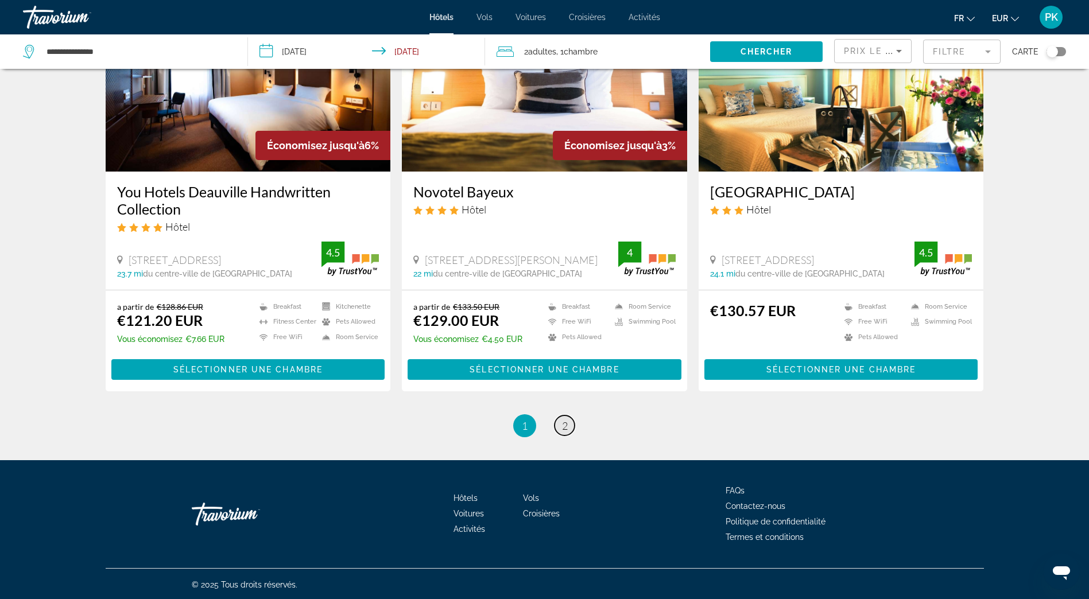
click at [562, 431] on link "page 2" at bounding box center [564, 426] width 20 height 20
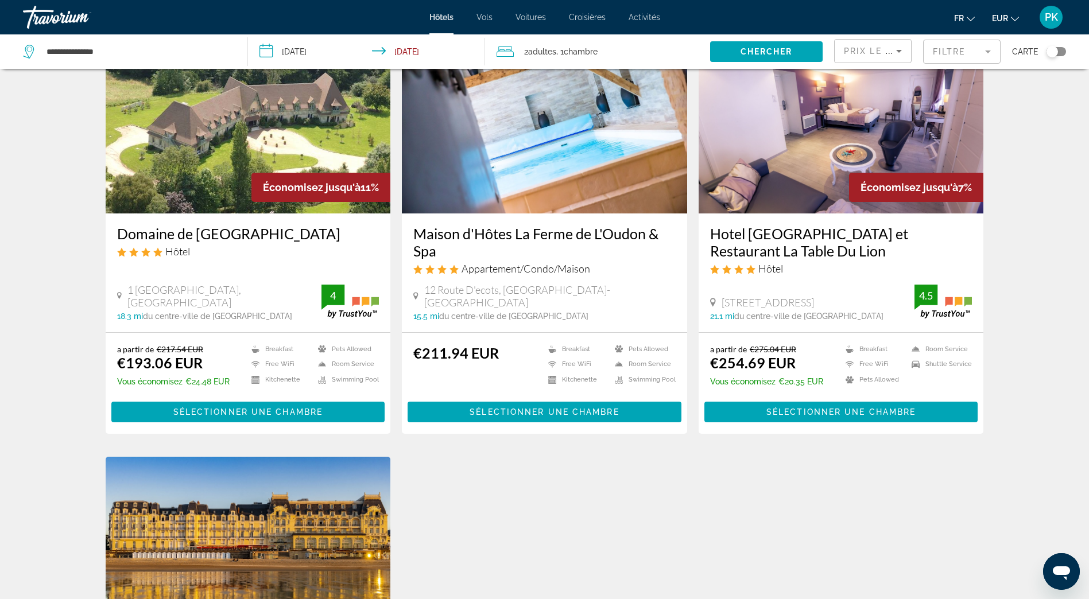
scroll to position [861, 0]
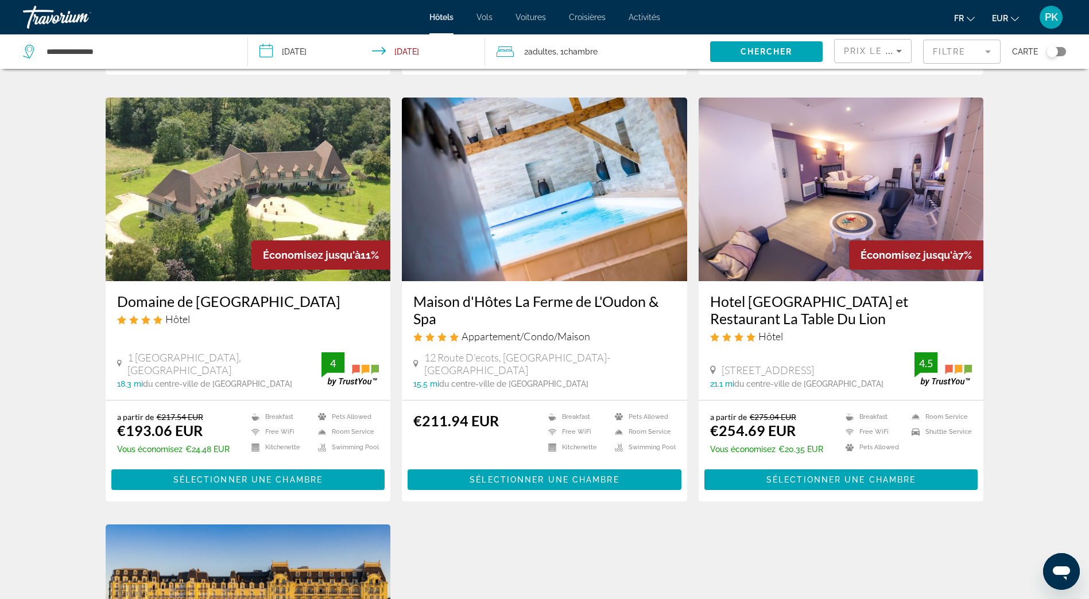
click at [938, 48] on mat-form-field "Filtre" at bounding box center [961, 52] width 77 height 24
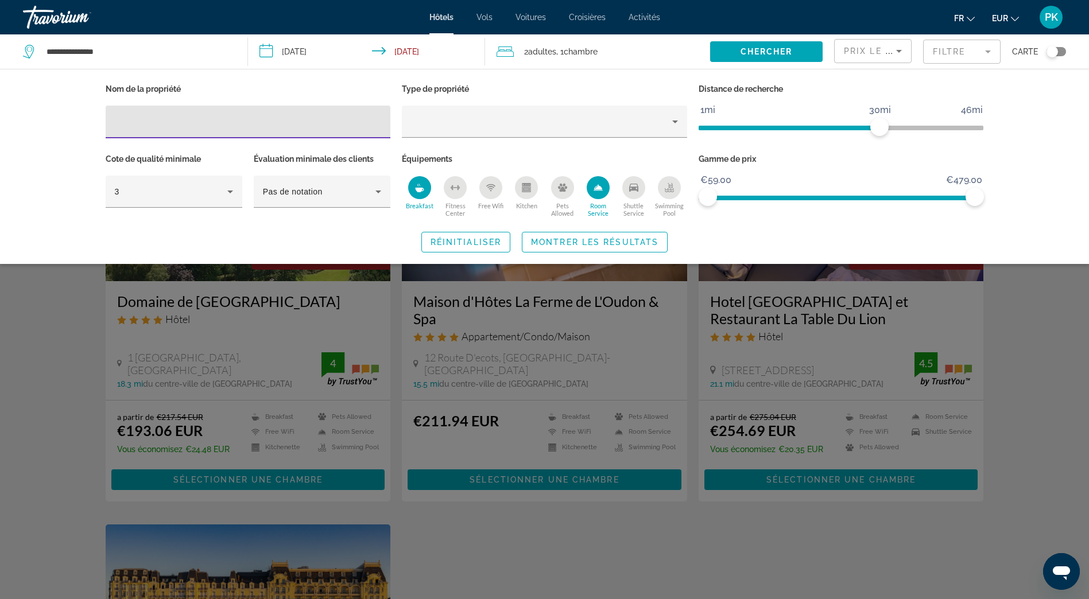
click at [596, 188] on icon "Room Service" at bounding box center [598, 187] width 8 height 5
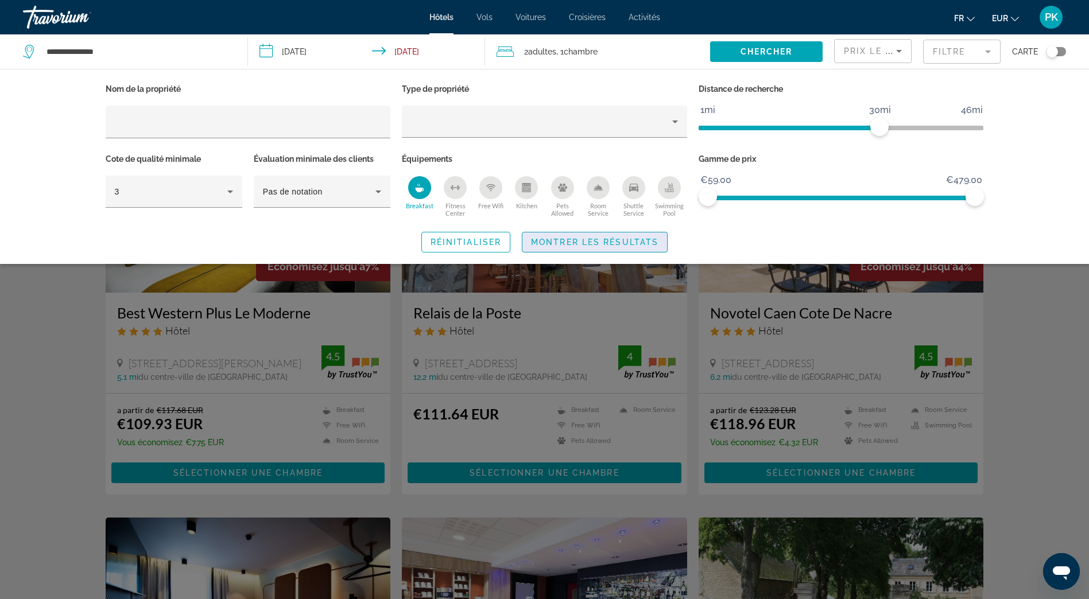
click at [594, 238] on span "Montrer les résultats" at bounding box center [594, 242] width 127 height 9
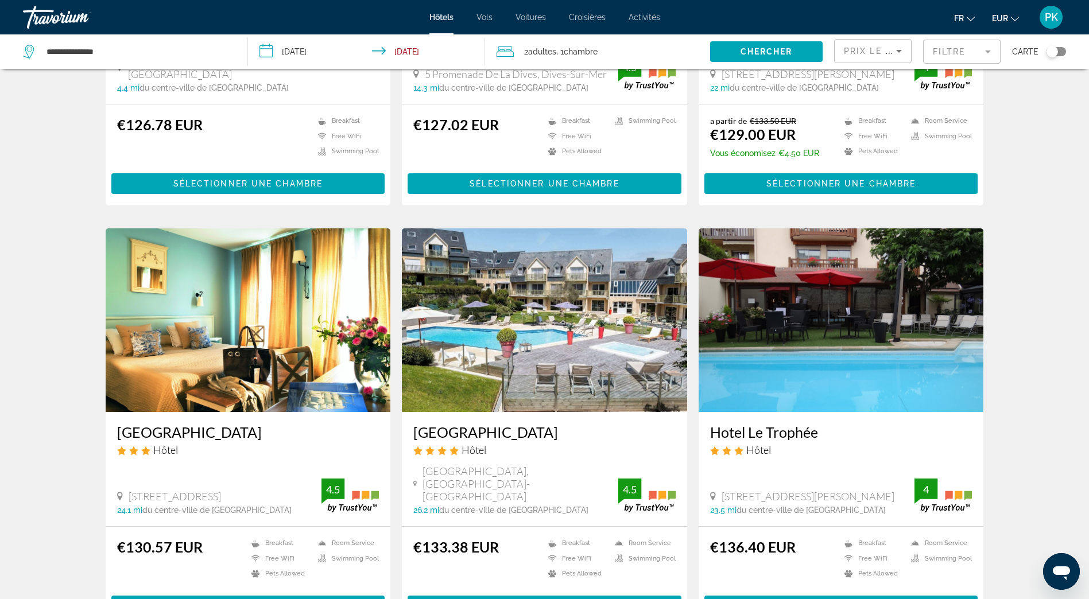
scroll to position [1367, 0]
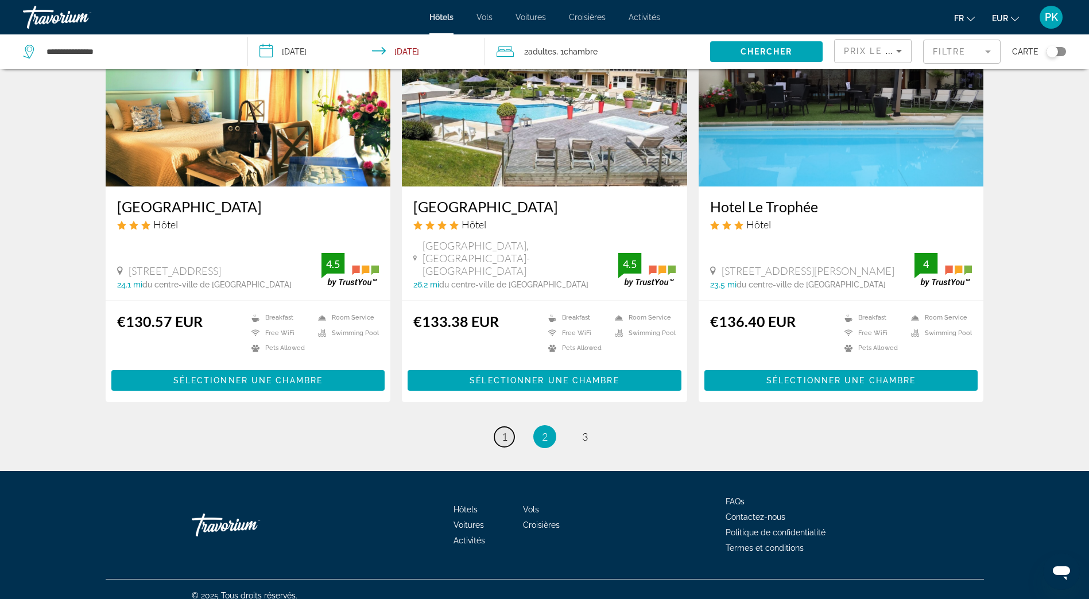
click at [504, 431] on span "1" at bounding box center [505, 437] width 6 height 13
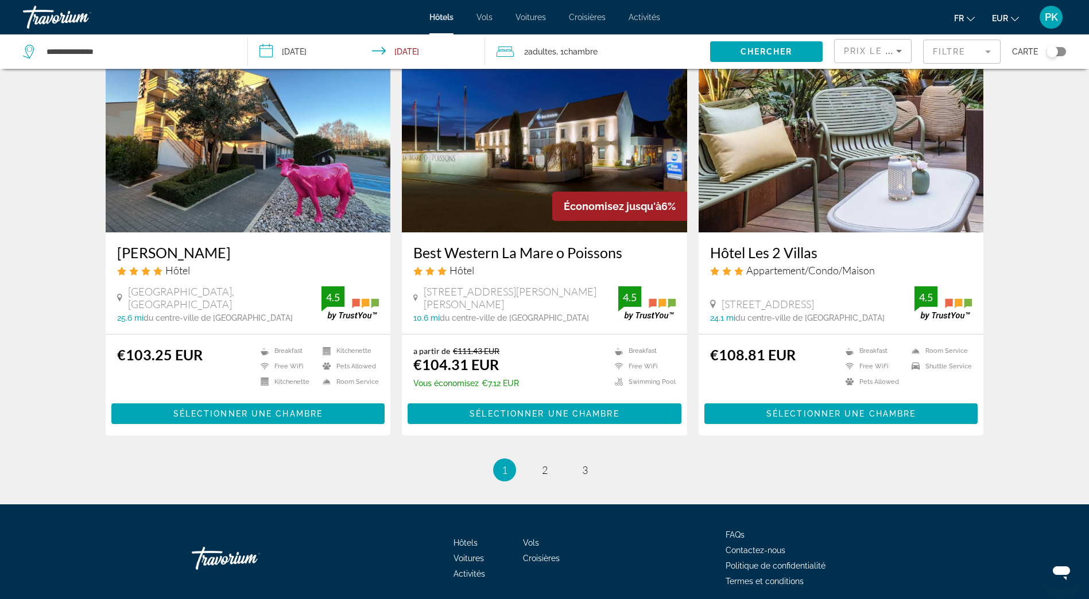
scroll to position [1367, 0]
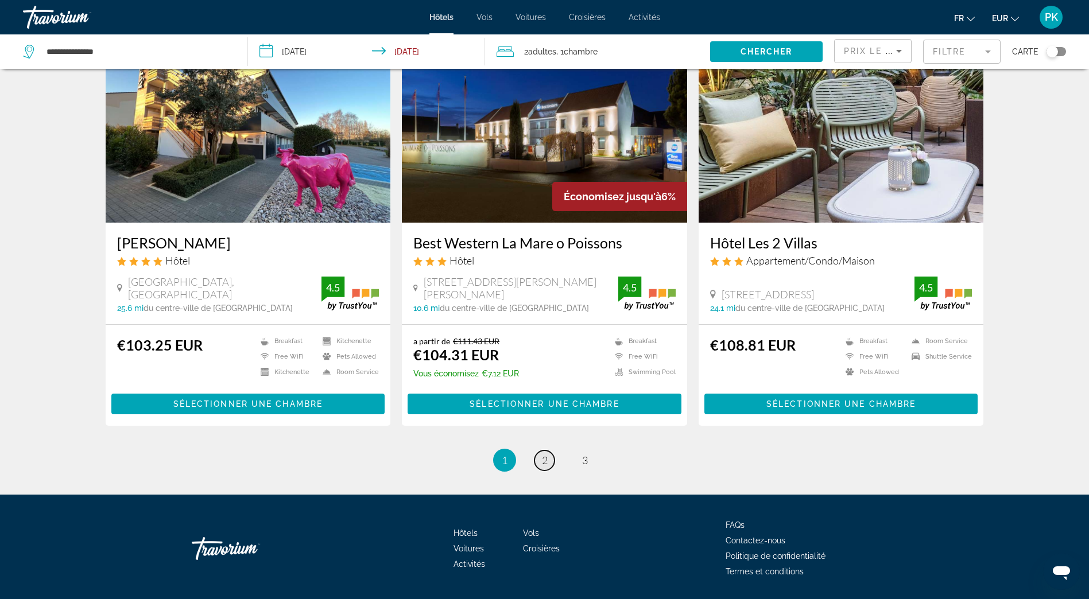
click at [545, 454] on span "2" at bounding box center [545, 460] width 6 height 13
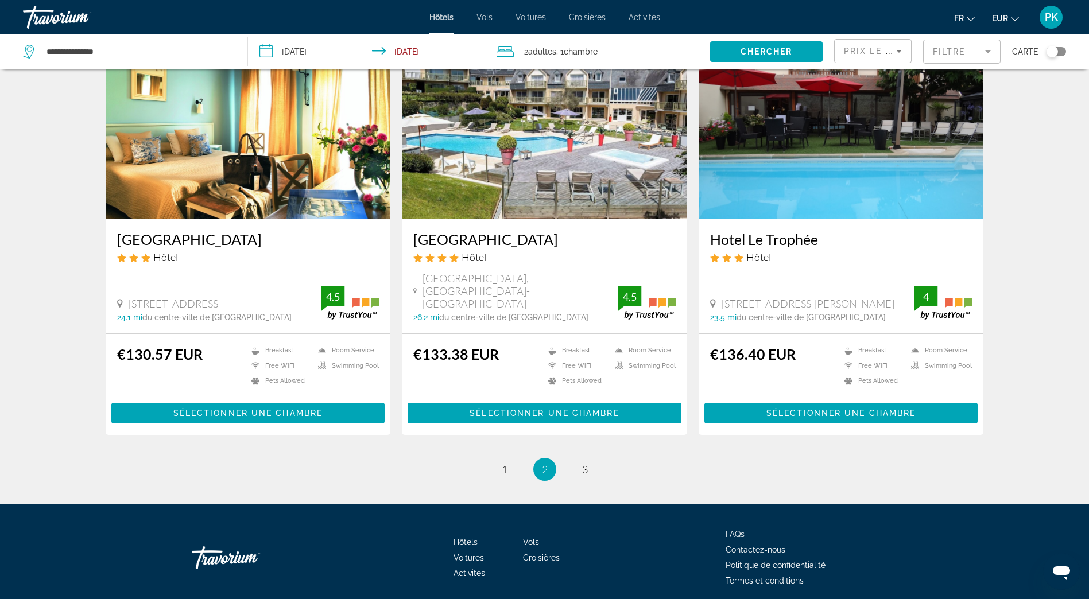
scroll to position [1367, 0]
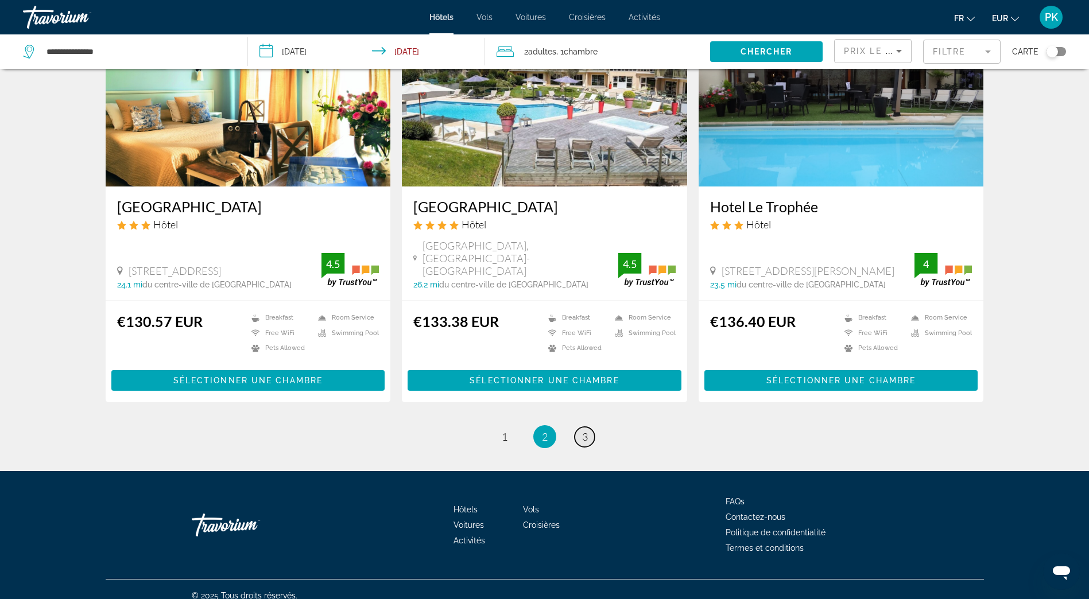
click at [586, 431] on span "3" at bounding box center [585, 437] width 6 height 13
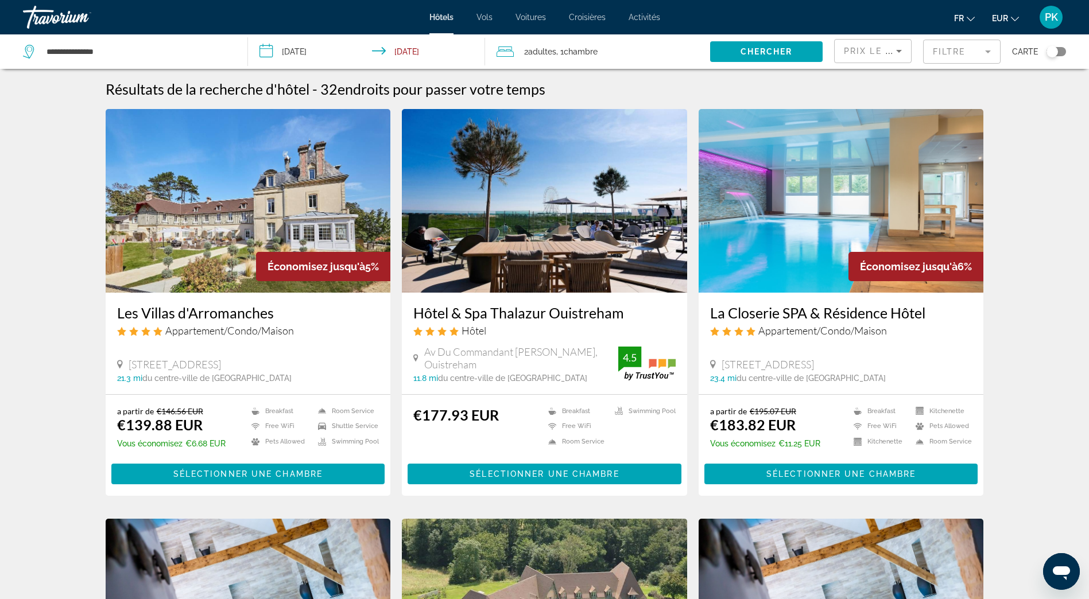
click at [296, 48] on input "**********" at bounding box center [368, 53] width 241 height 38
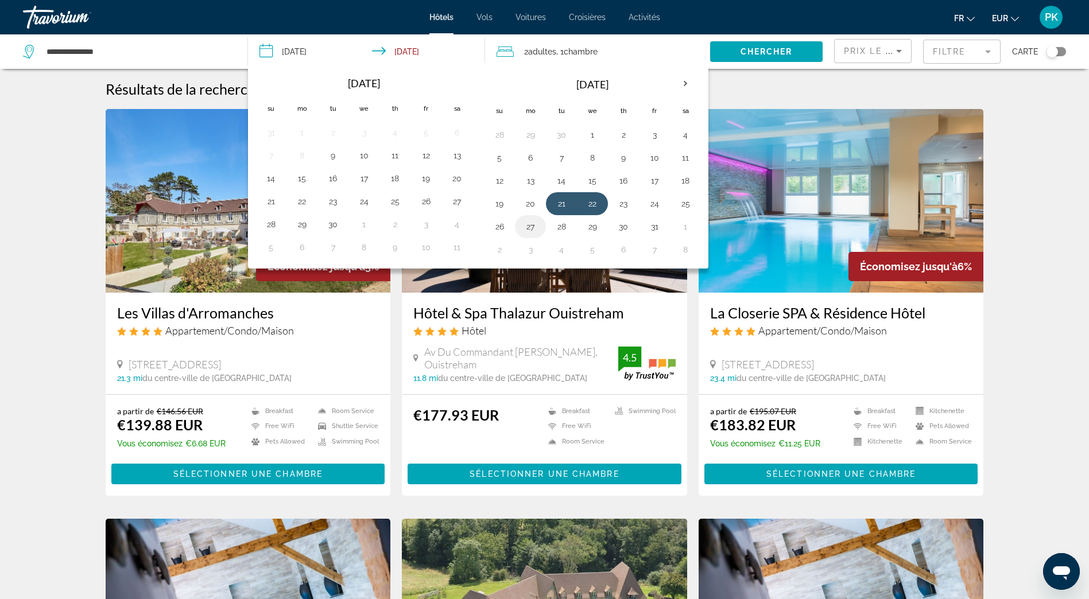
click at [532, 226] on button "27" at bounding box center [530, 227] width 18 height 16
click at [559, 226] on button "28" at bounding box center [561, 227] width 18 height 16
type input "**********"
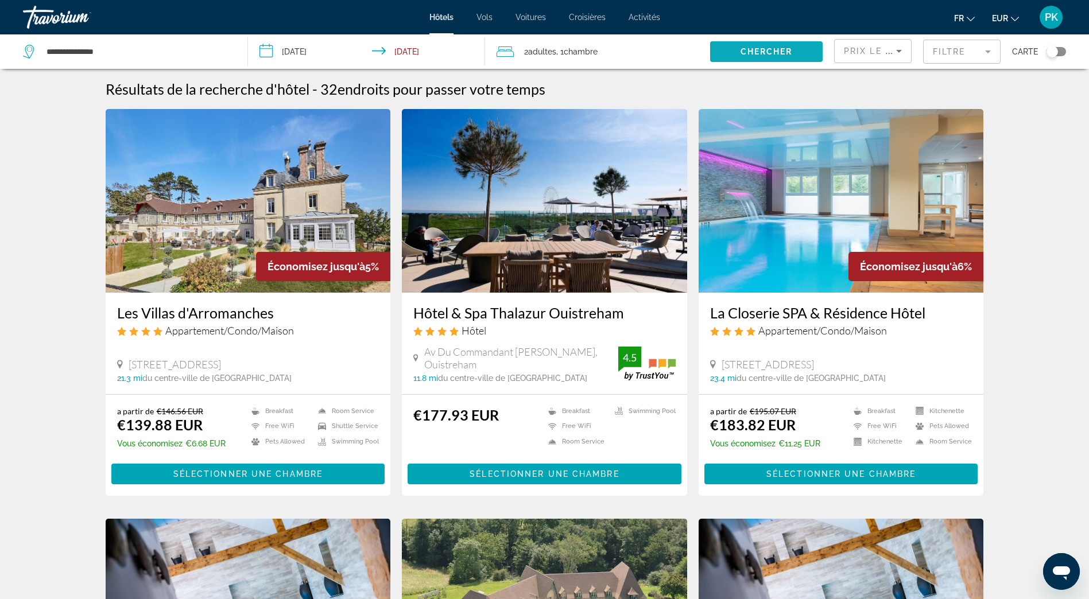
click at [754, 48] on span "Chercher" at bounding box center [766, 51] width 52 height 9
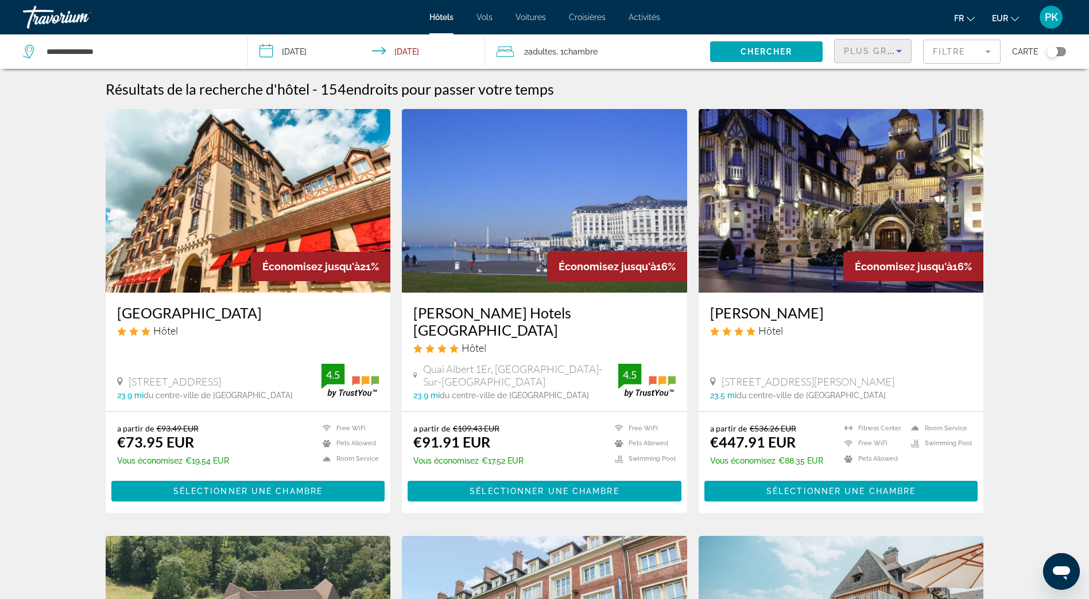
click at [903, 49] on icon "Sort by" at bounding box center [899, 51] width 14 height 14
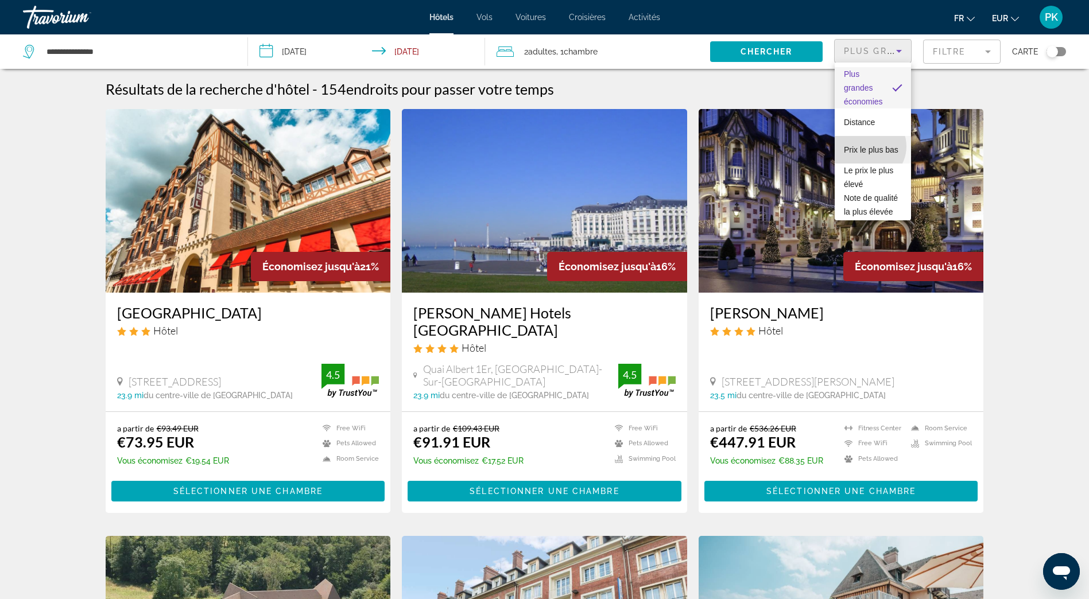
click at [867, 146] on span "Prix le plus bas" at bounding box center [871, 149] width 55 height 9
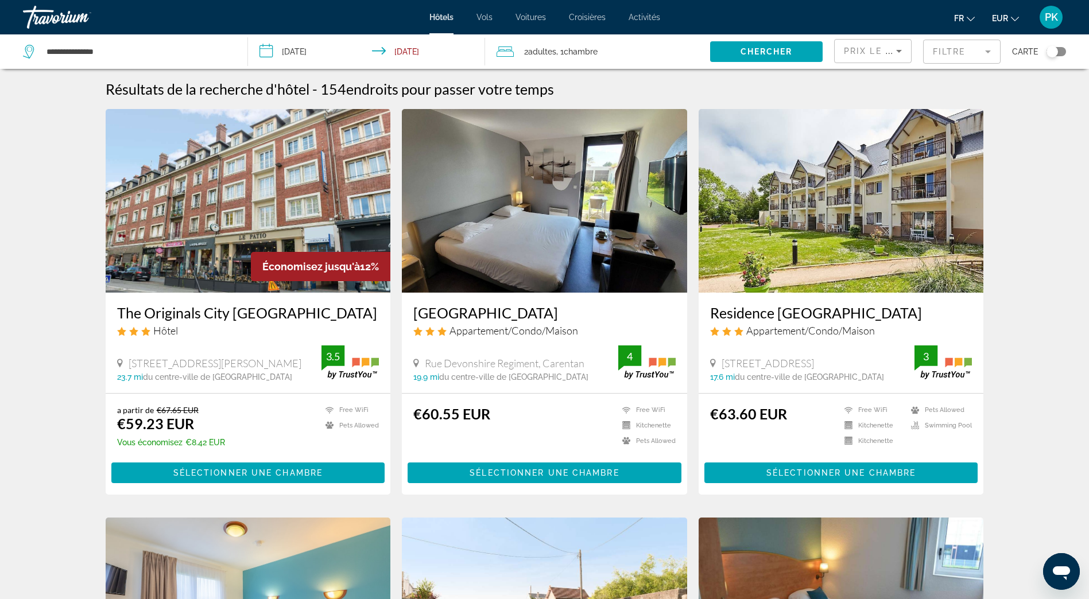
click at [966, 53] on mat-form-field "Filtre" at bounding box center [961, 52] width 77 height 24
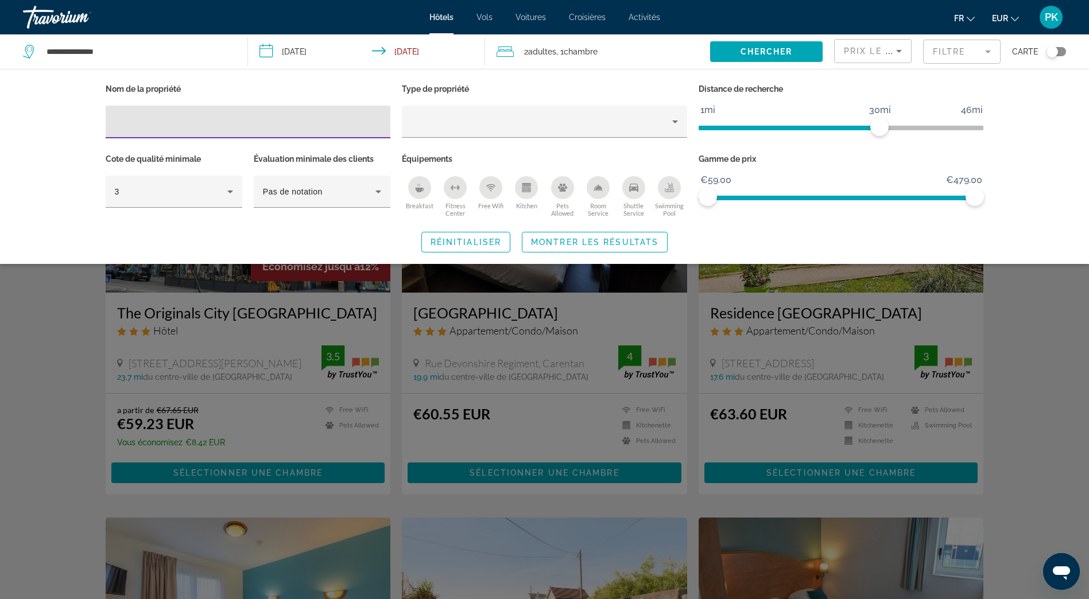
click at [418, 188] on icon "Breakfast" at bounding box center [420, 190] width 9 height 5
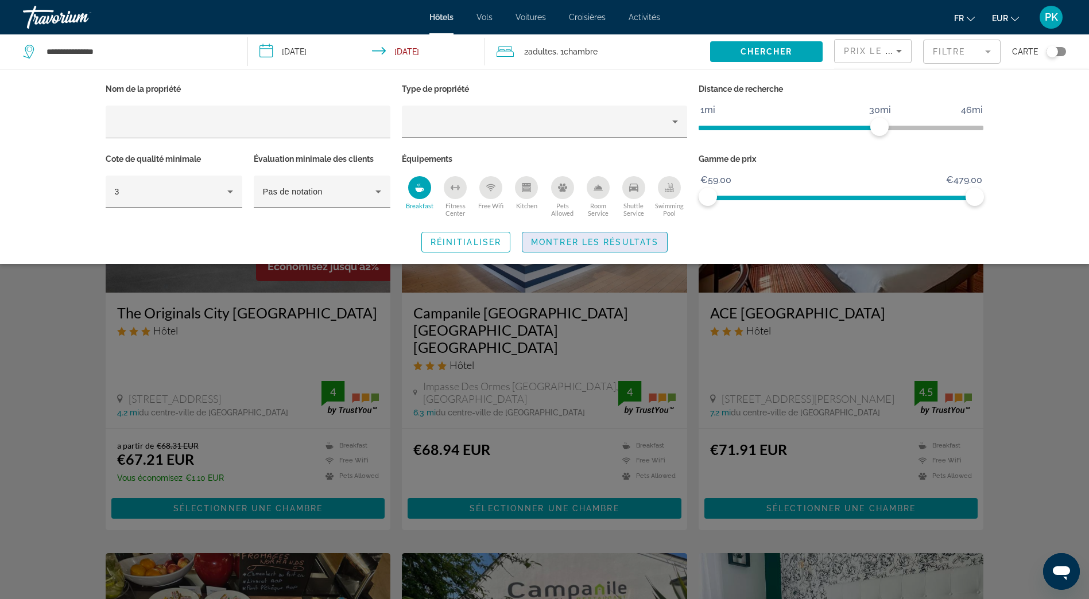
click at [562, 247] on span "Search widget" at bounding box center [594, 242] width 145 height 28
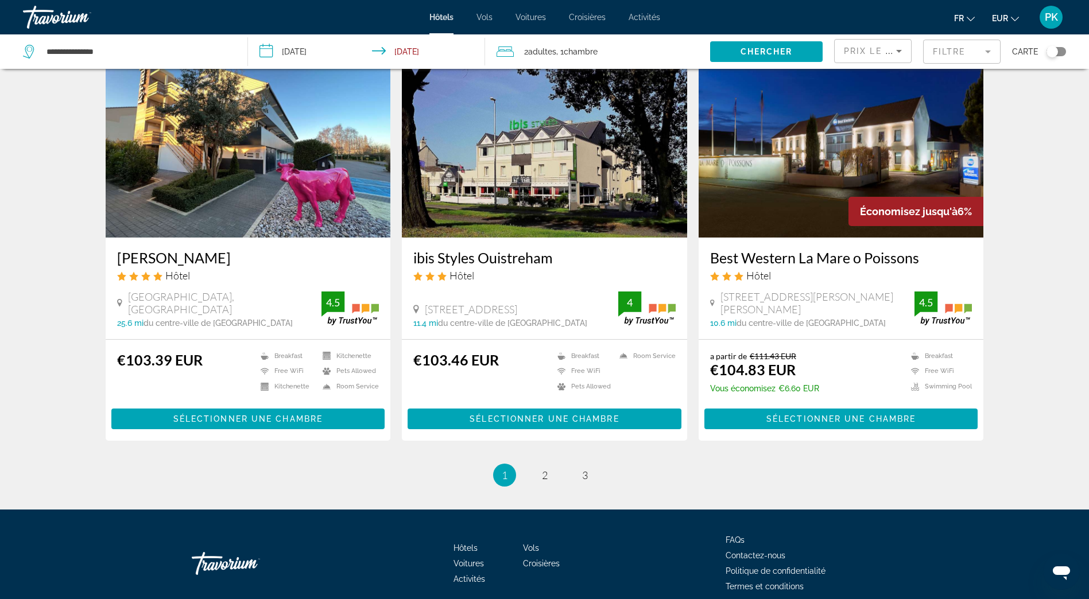
scroll to position [1351, 0]
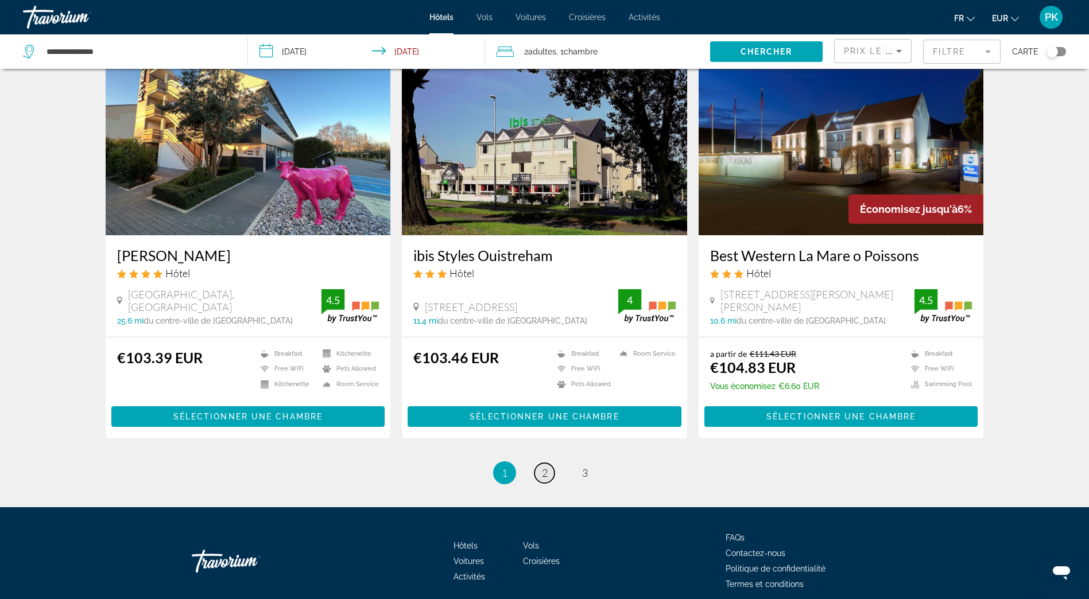
click at [550, 463] on link "page 2" at bounding box center [544, 473] width 20 height 20
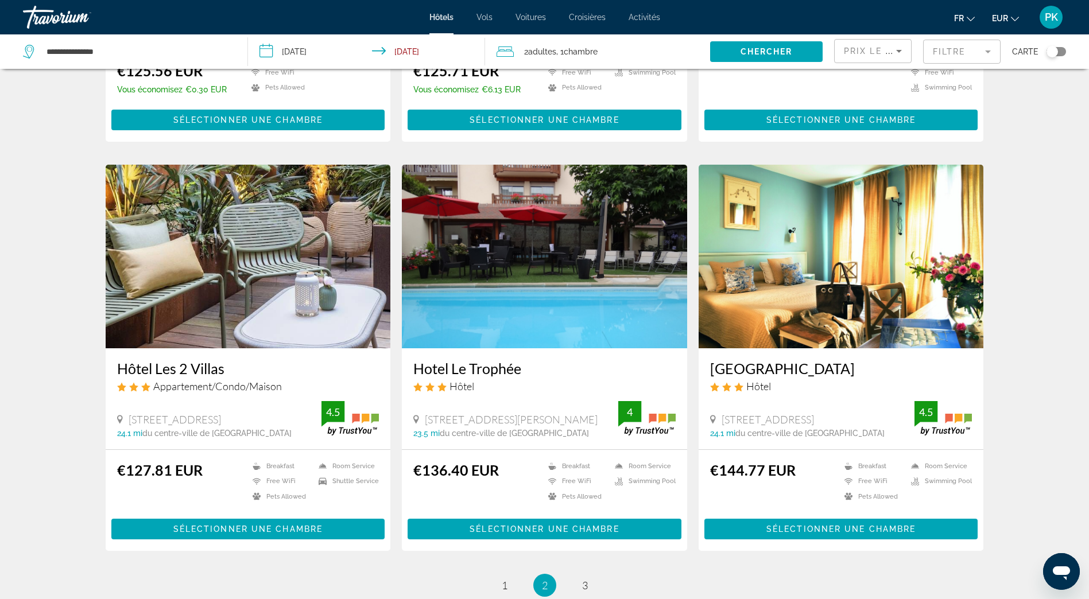
scroll to position [1367, 0]
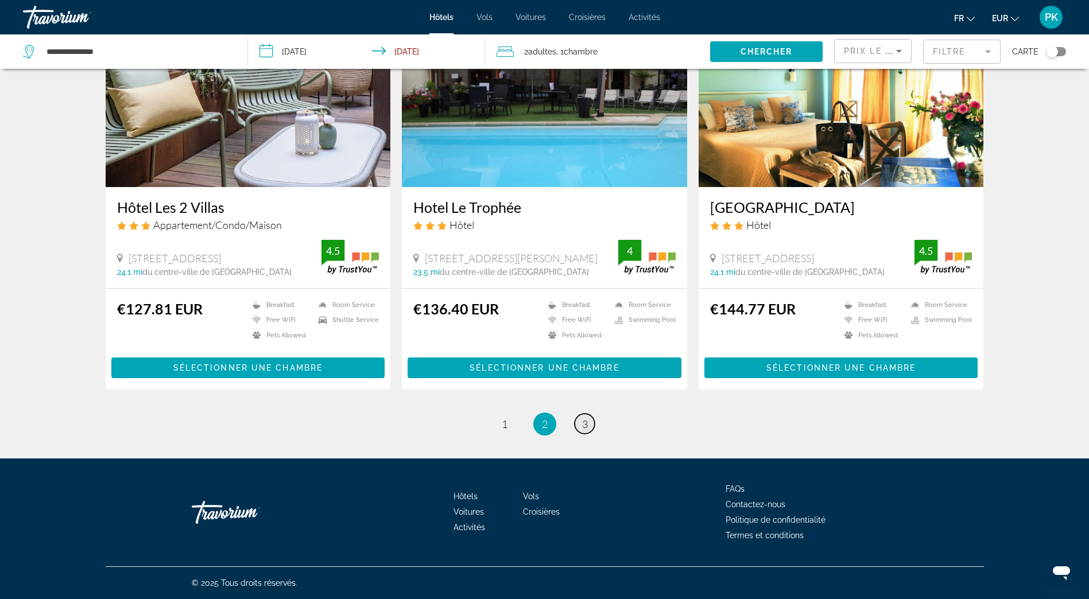
click at [591, 425] on link "page 3" at bounding box center [585, 424] width 20 height 20
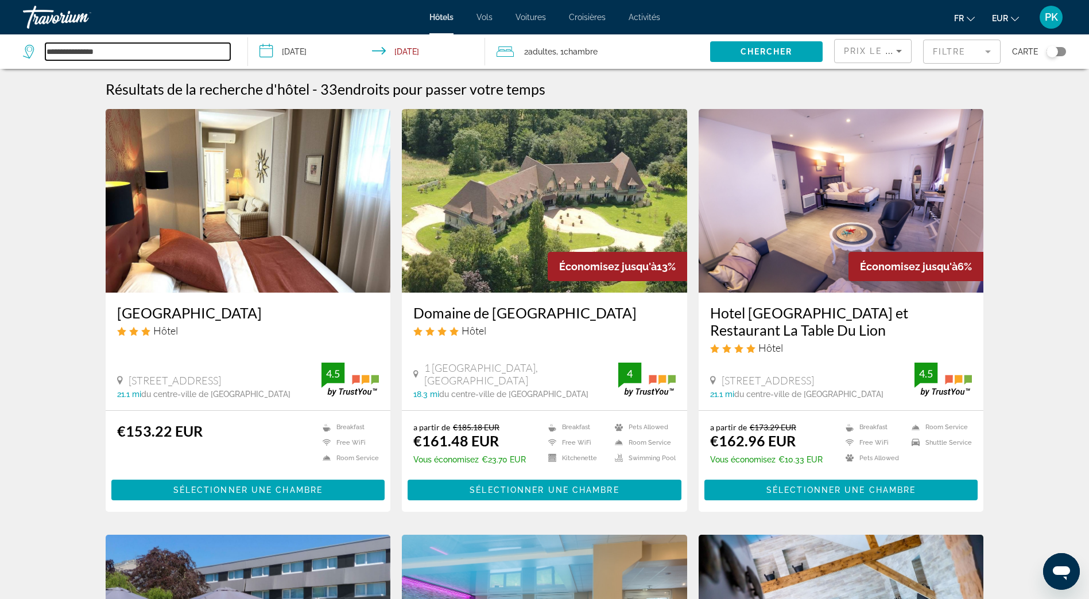
click at [113, 49] on input "**********" at bounding box center [137, 51] width 185 height 17
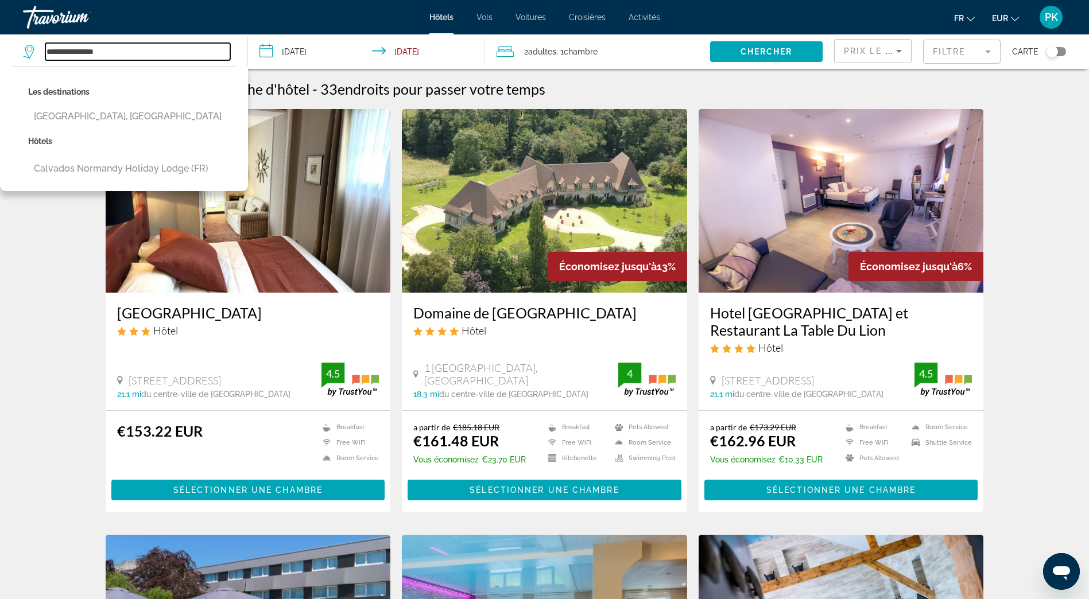
drag, startPoint x: 116, startPoint y: 49, endPoint x: 47, endPoint y: 49, distance: 68.9
click at [47, 49] on input "**********" at bounding box center [137, 51] width 185 height 17
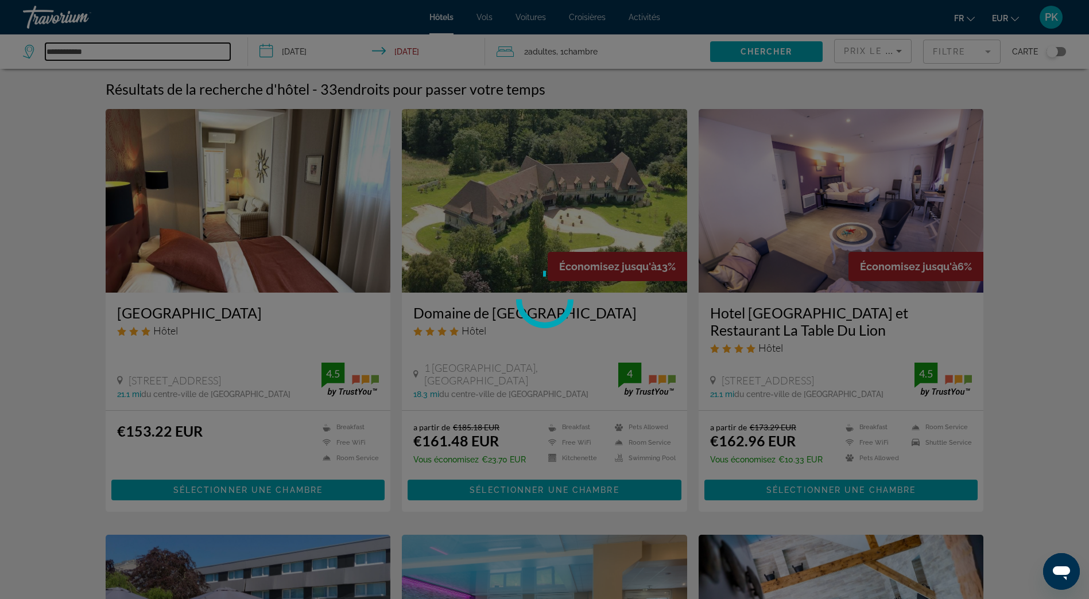
type input "**********"
